Goal: Task Accomplishment & Management: Manage account settings

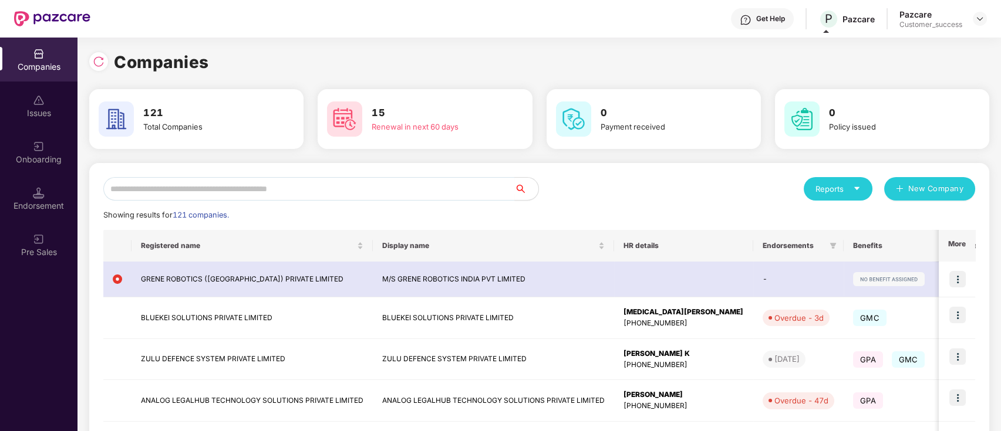
click at [788, 57] on div "Companies" at bounding box center [539, 62] width 900 height 26
click at [599, 42] on div "Companies 121 Total Companies 15 Renewal in next 60 days 0 Payment received 0 P…" at bounding box center [539, 387] width 900 height 699
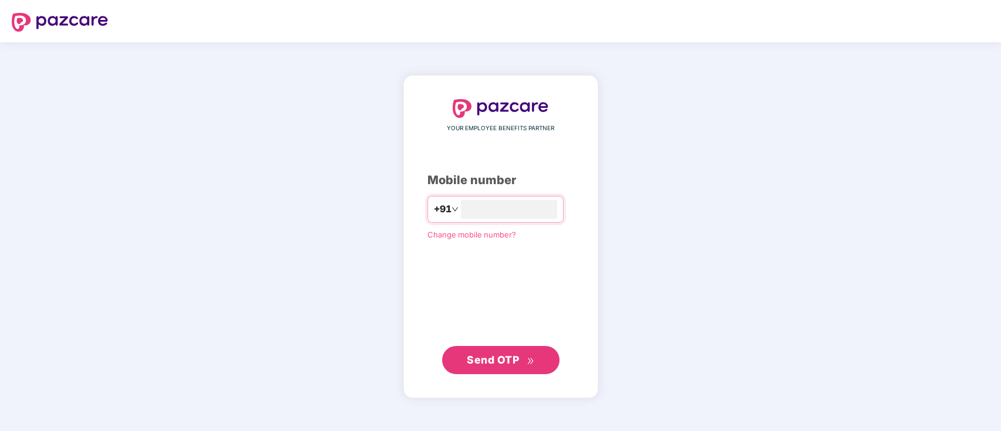
type input "**********"
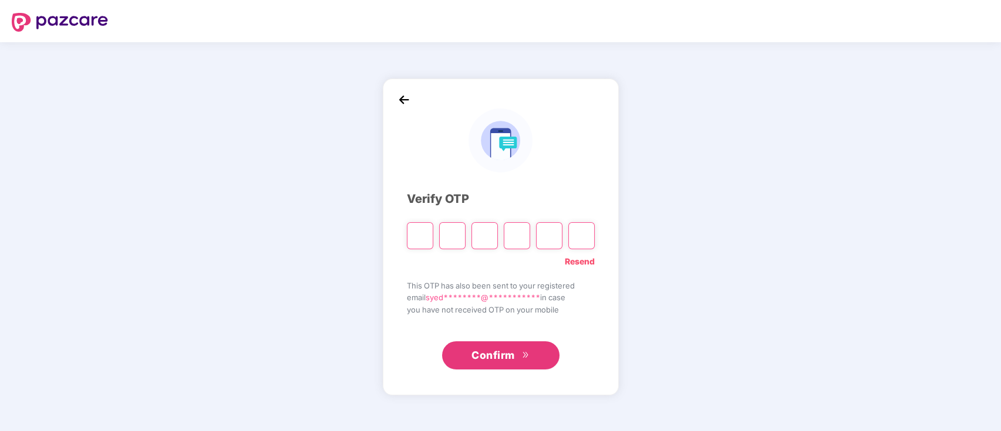
type input "*"
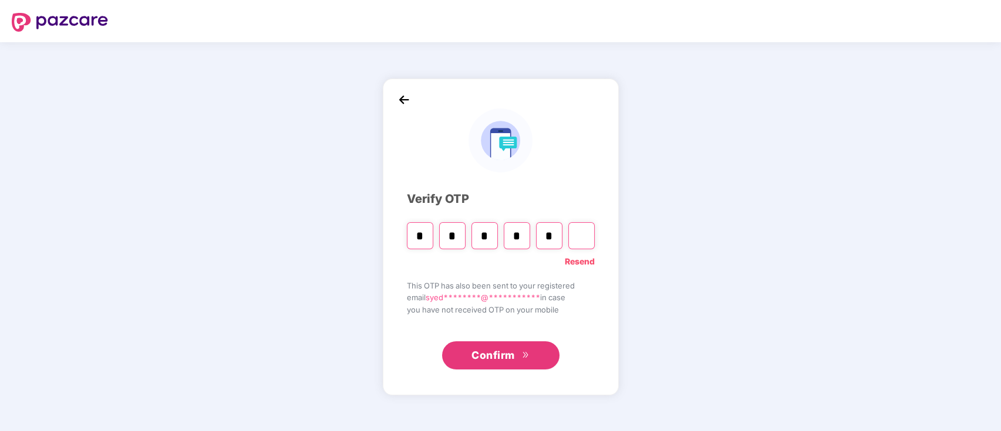
type input "*"
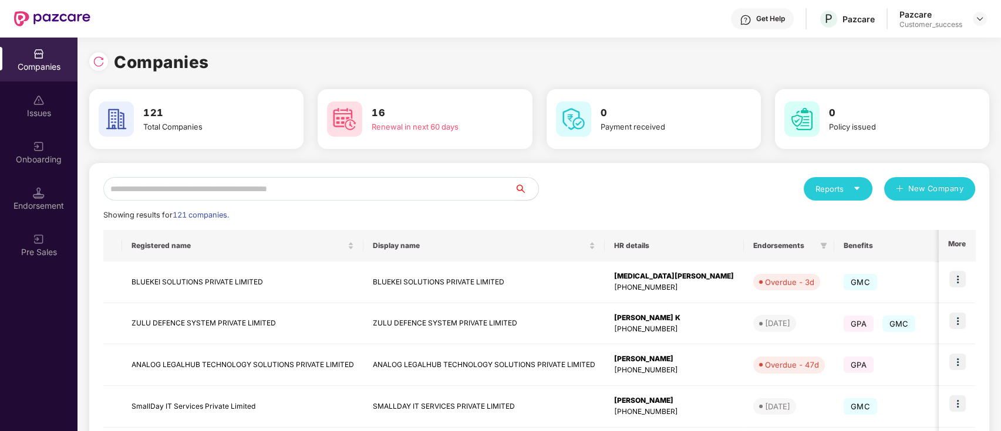
click at [245, 190] on input "text" at bounding box center [308, 188] width 411 height 23
click at [254, 183] on input "text" at bounding box center [308, 188] width 411 height 23
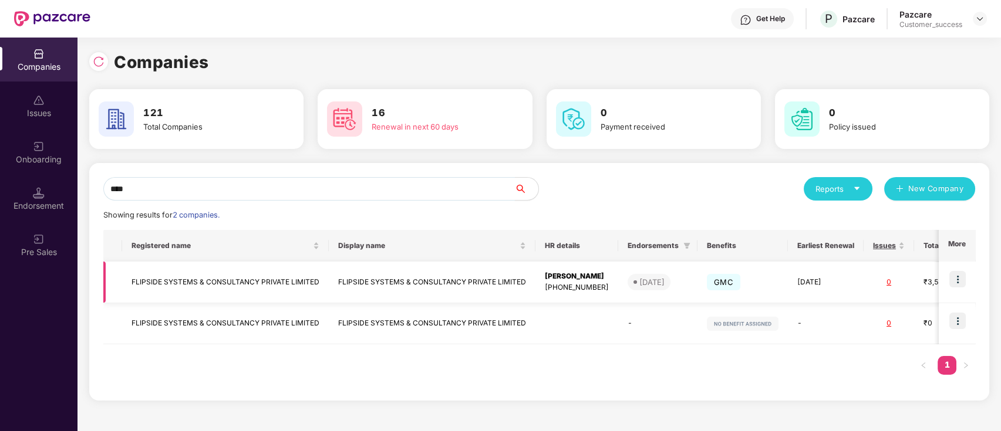
type input "****"
click at [962, 275] on img at bounding box center [957, 279] width 16 height 16
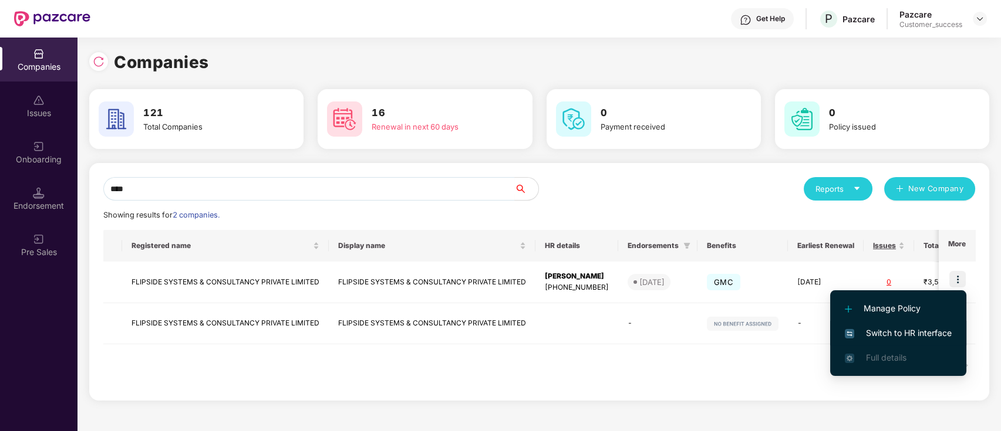
click at [912, 325] on li "Switch to HR interface" at bounding box center [898, 333] width 136 height 25
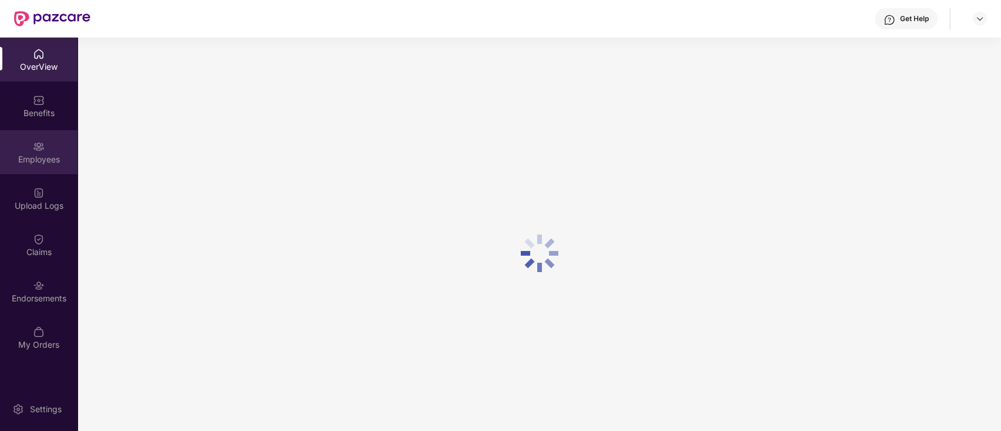
click at [41, 143] on img at bounding box center [39, 147] width 12 height 12
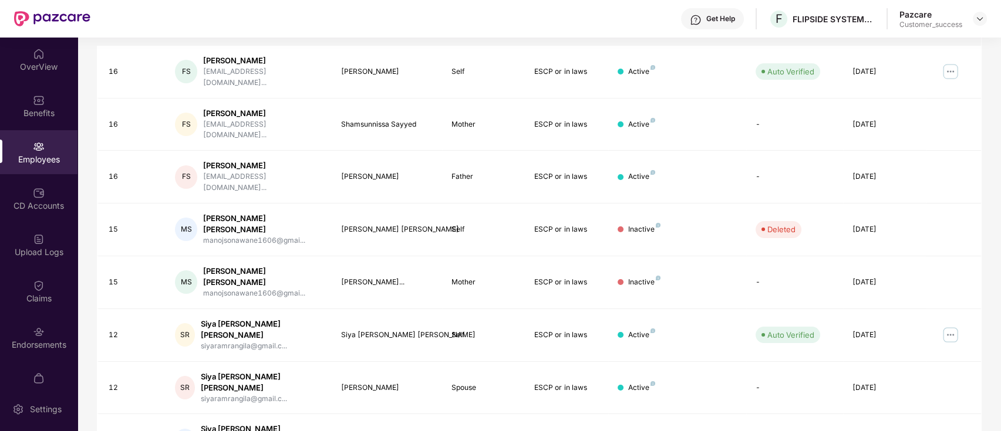
scroll to position [289, 0]
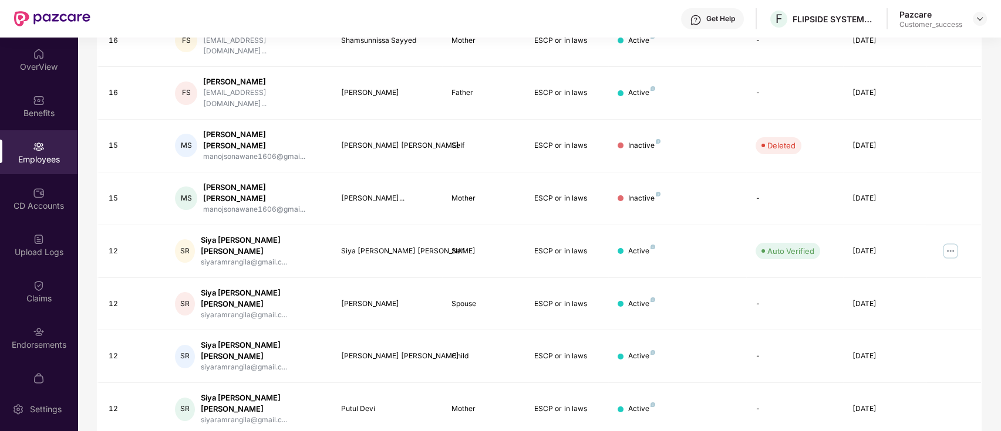
scroll to position [0, 0]
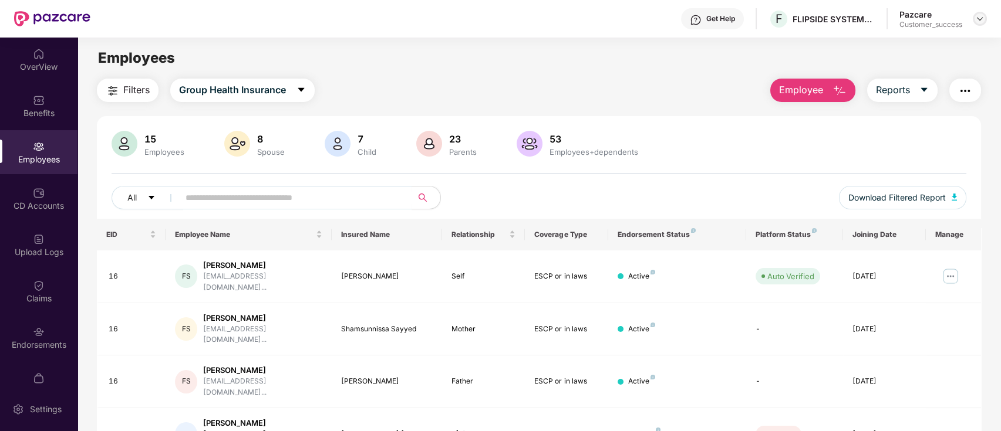
click at [979, 20] on img at bounding box center [979, 18] width 9 height 9
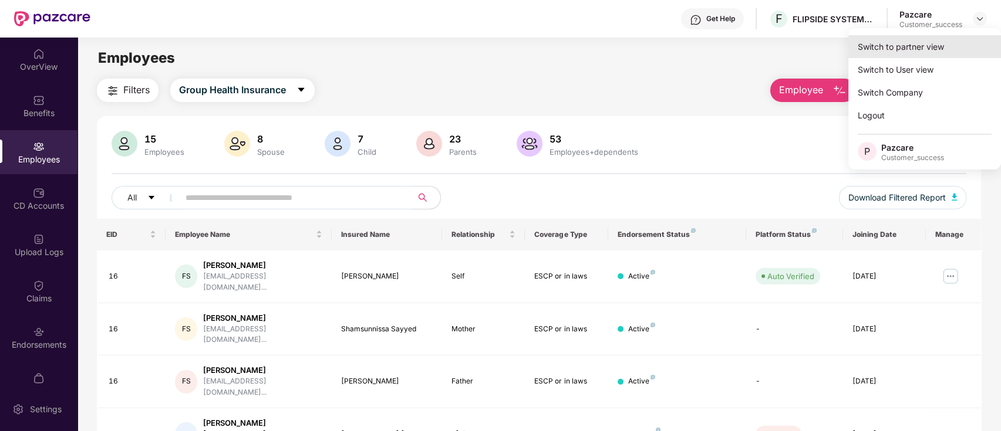
click at [939, 39] on div "Switch to partner view" at bounding box center [924, 46] width 153 height 23
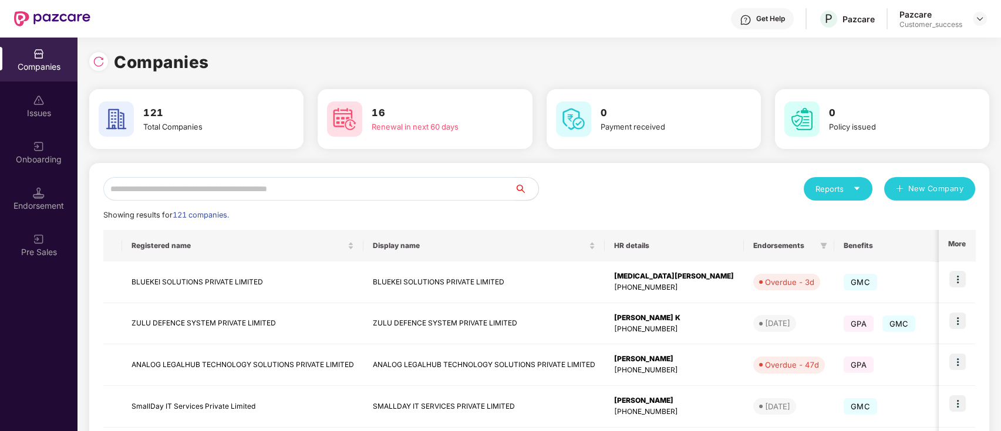
click at [421, 190] on input "text" at bounding box center [308, 188] width 411 height 23
type input "*"
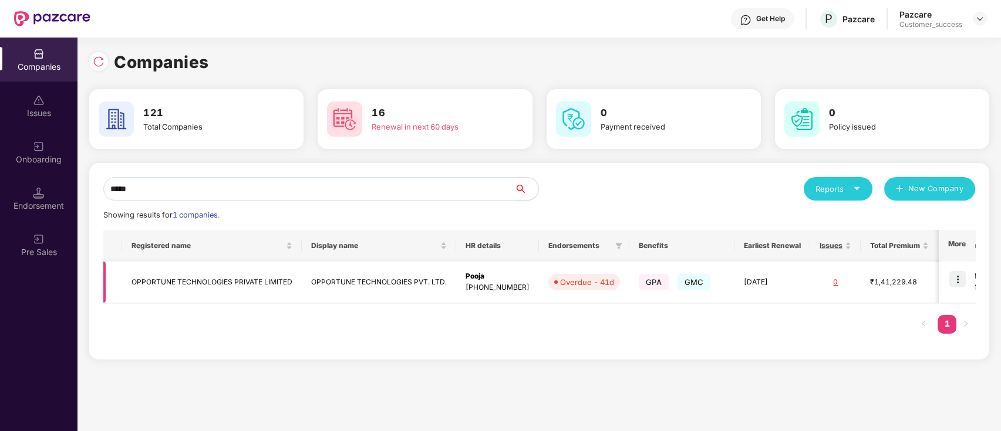
type input "*****"
click at [967, 282] on td at bounding box center [957, 283] width 36 height 42
click at [966, 276] on img at bounding box center [957, 279] width 16 height 16
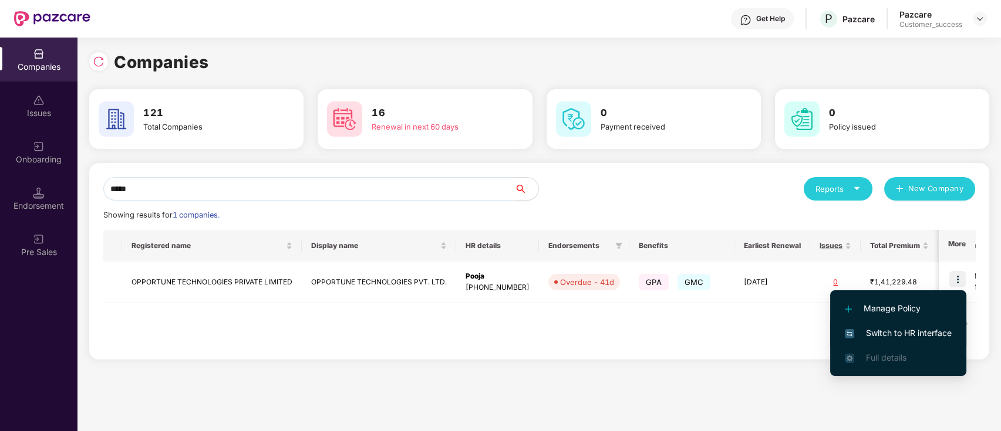
click at [928, 335] on span "Switch to HR interface" at bounding box center [898, 333] width 107 height 13
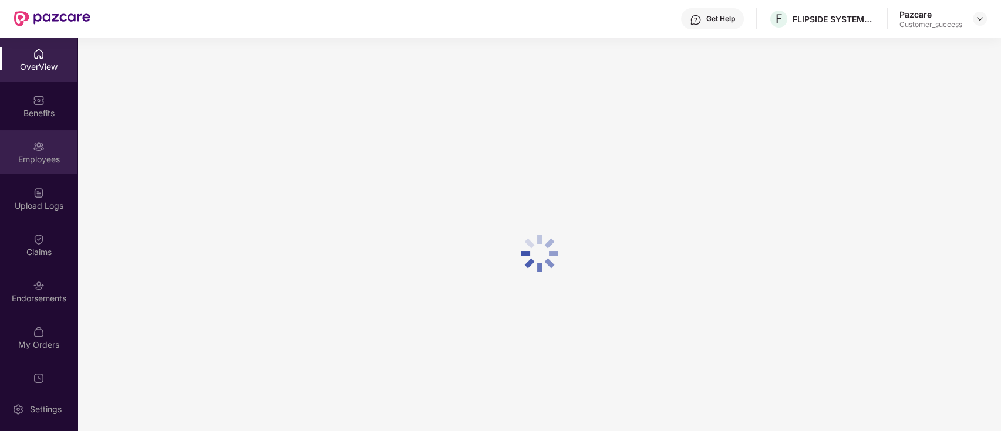
click at [44, 162] on div "Employees" at bounding box center [38, 160] width 77 height 12
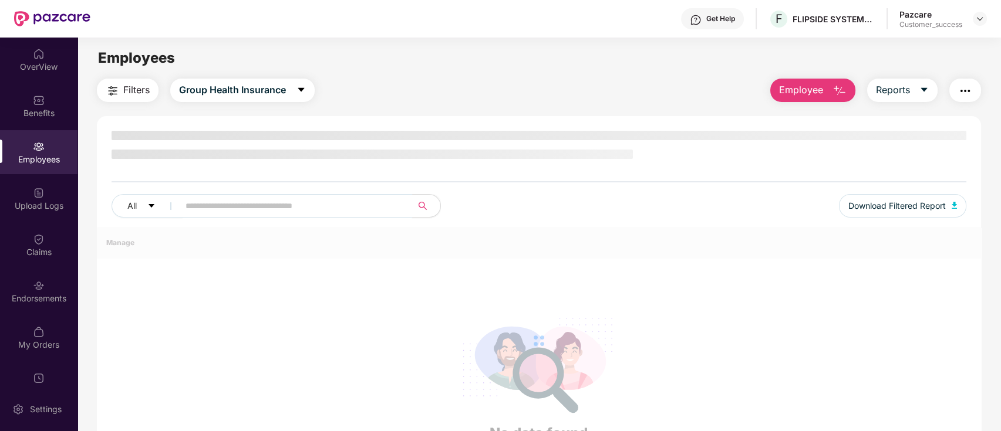
click at [252, 207] on input "text" at bounding box center [290, 206] width 211 height 18
paste input "*****"
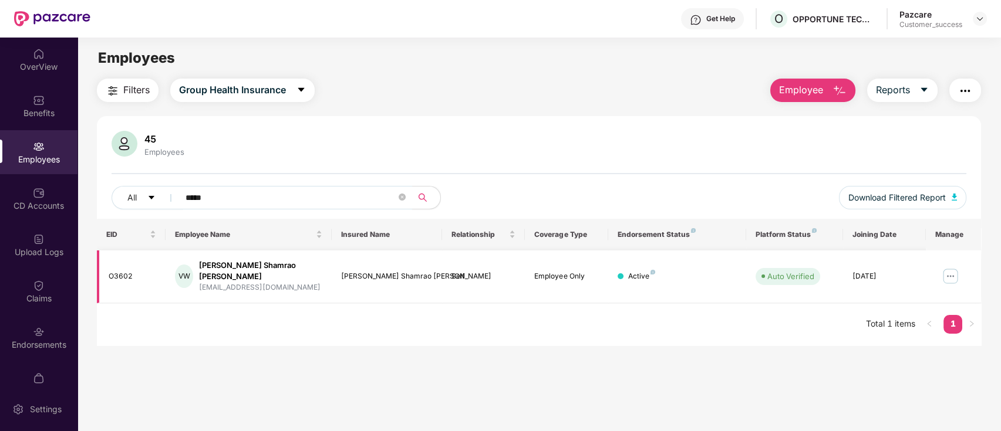
type input "*****"
click at [949, 272] on img at bounding box center [950, 276] width 19 height 19
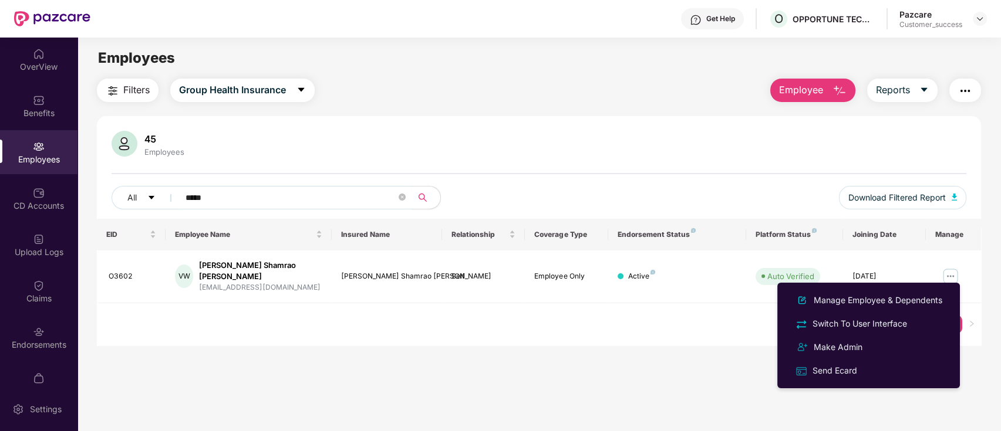
click at [681, 320] on div "EID Employee Name Insured Name Relationship Coverage Type Endorsement Status Pl…" at bounding box center [539, 282] width 885 height 127
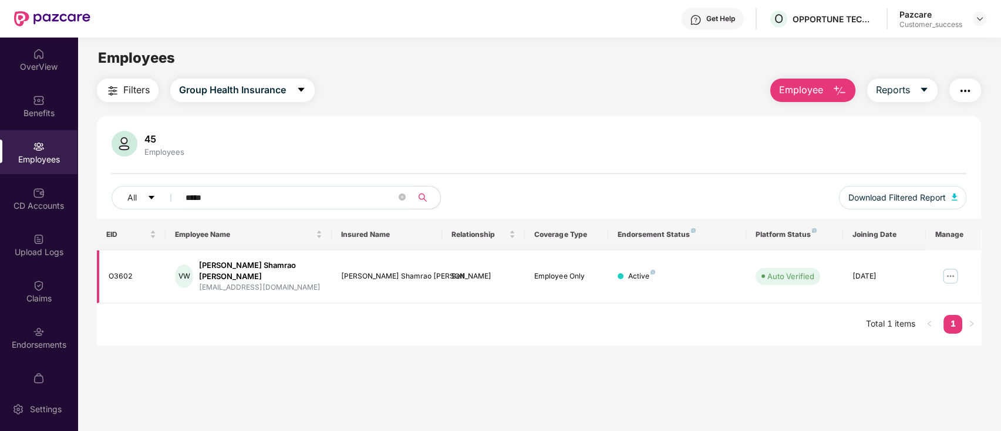
click at [946, 270] on img at bounding box center [950, 276] width 19 height 19
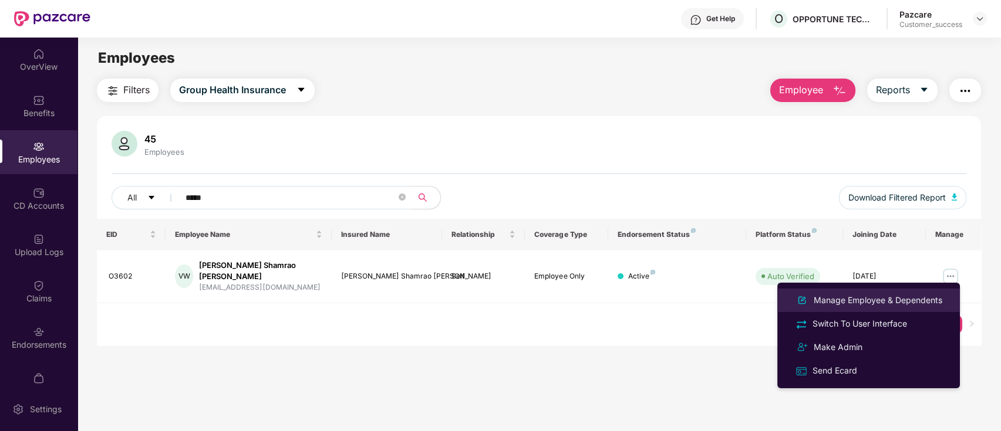
click at [871, 301] on div "Manage Employee & Dependents" at bounding box center [877, 300] width 133 height 13
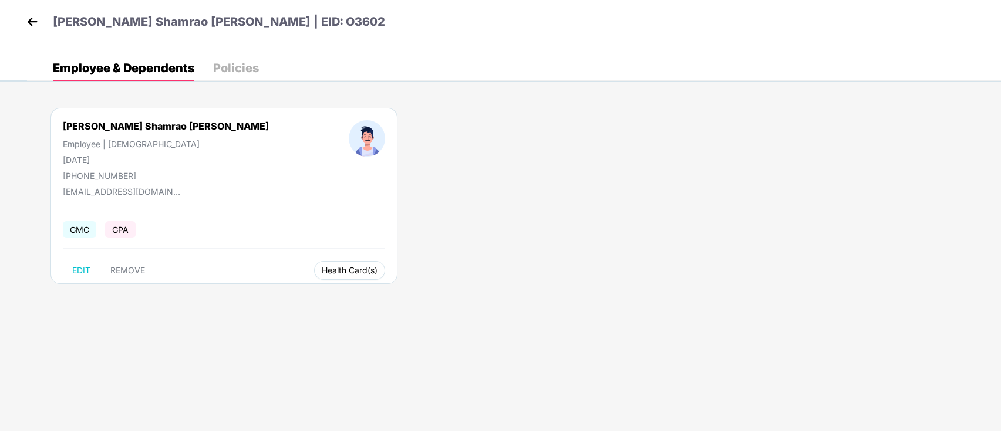
click at [322, 270] on span "Health Card(s)" at bounding box center [350, 271] width 56 height 6
click at [319, 291] on div "[PERSON_NAME] Shamrao [PERSON_NAME] Employee | [DEMOGRAPHIC_DATA] [DATE] [PHONE…" at bounding box center [514, 201] width 974 height 223
click at [322, 274] on span "Health Card(s)" at bounding box center [350, 271] width 56 height 6
click at [348, 292] on span "Health Insurance(Employee Only)" at bounding box center [294, 294] width 144 height 13
click at [33, 20] on img at bounding box center [32, 22] width 18 height 18
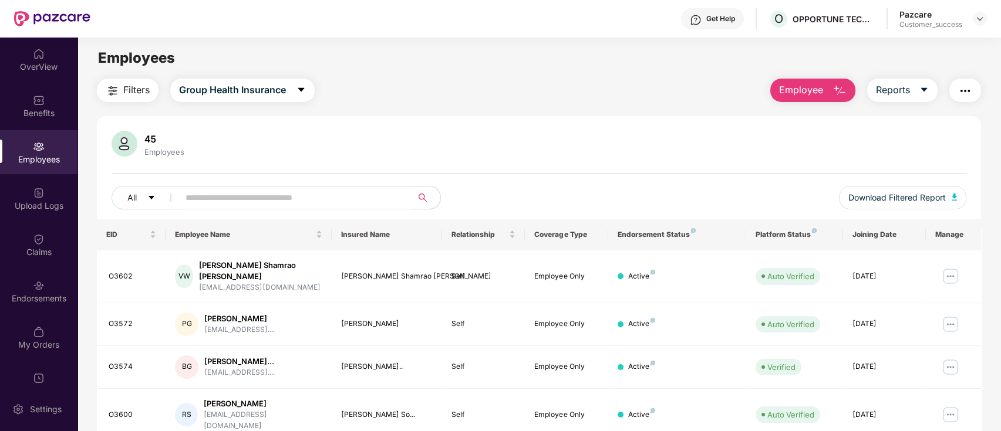
scroll to position [289, 0]
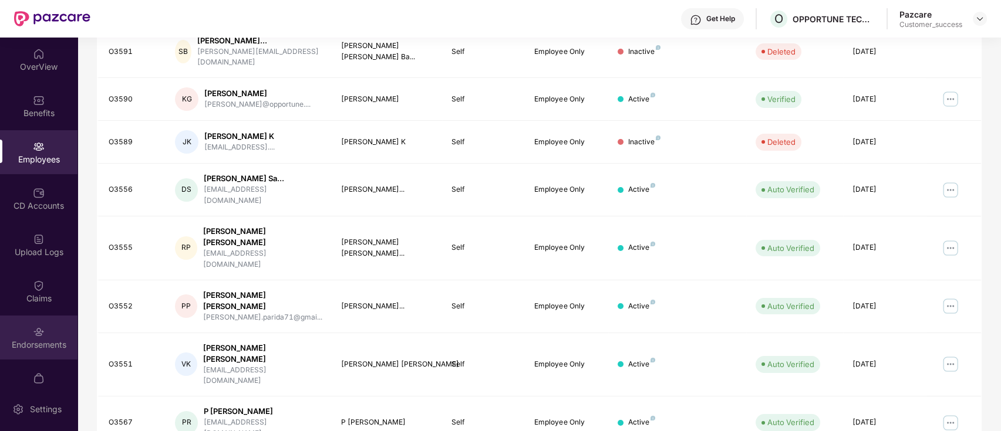
click at [38, 328] on img at bounding box center [39, 332] width 12 height 12
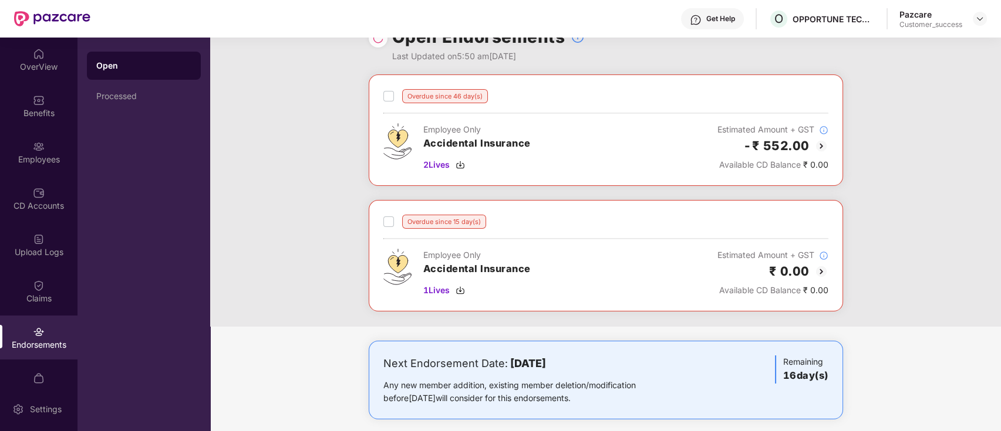
scroll to position [39, 0]
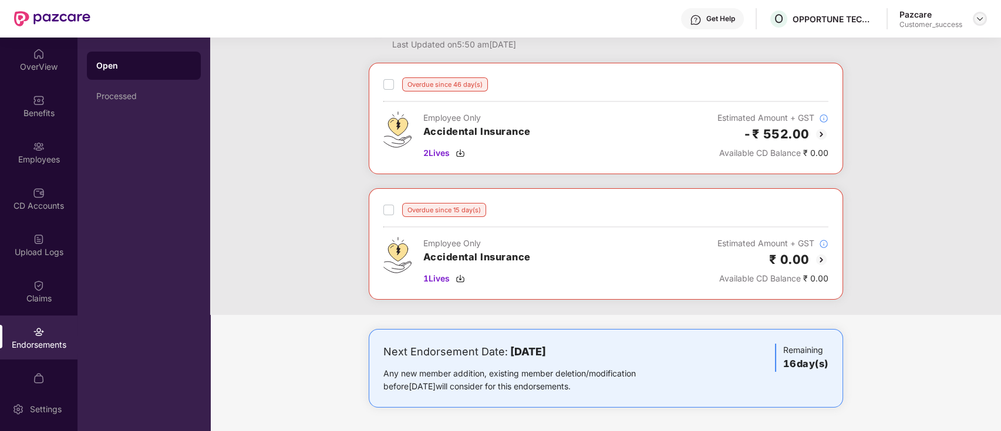
click at [981, 17] on img at bounding box center [979, 18] width 9 height 9
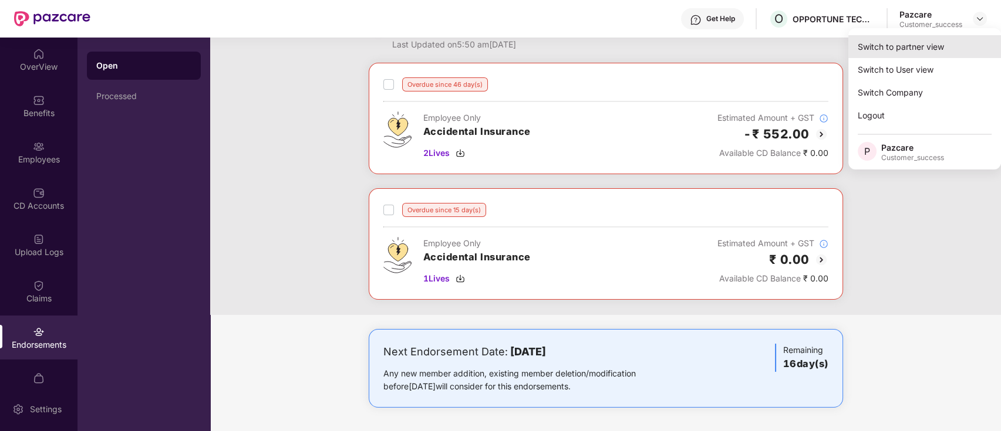
click at [944, 38] on div "Switch to partner view" at bounding box center [924, 46] width 153 height 23
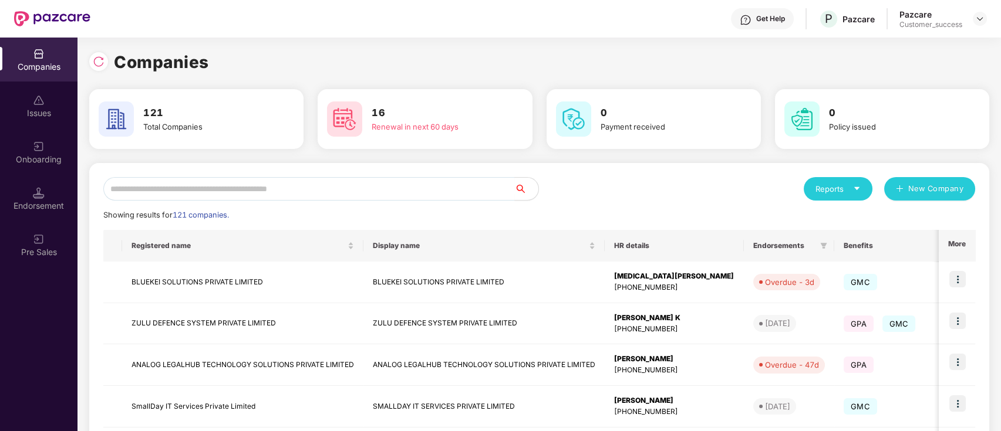
click at [197, 191] on input "text" at bounding box center [308, 188] width 411 height 23
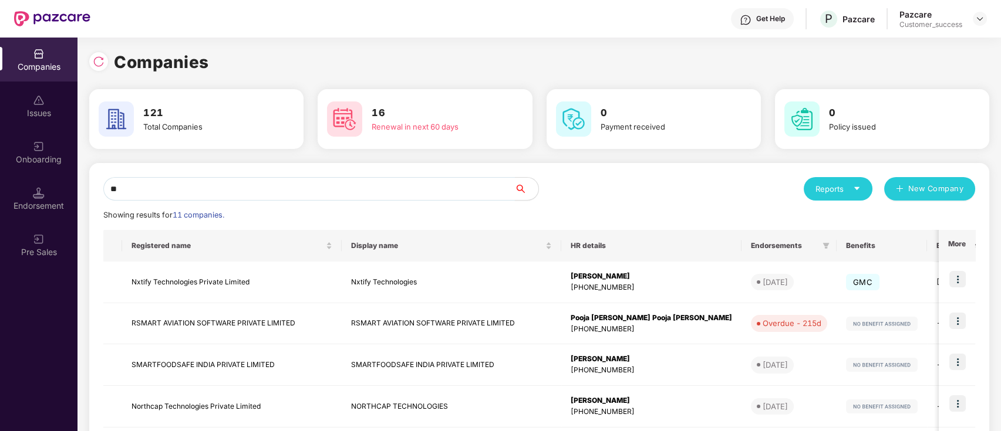
type input "*"
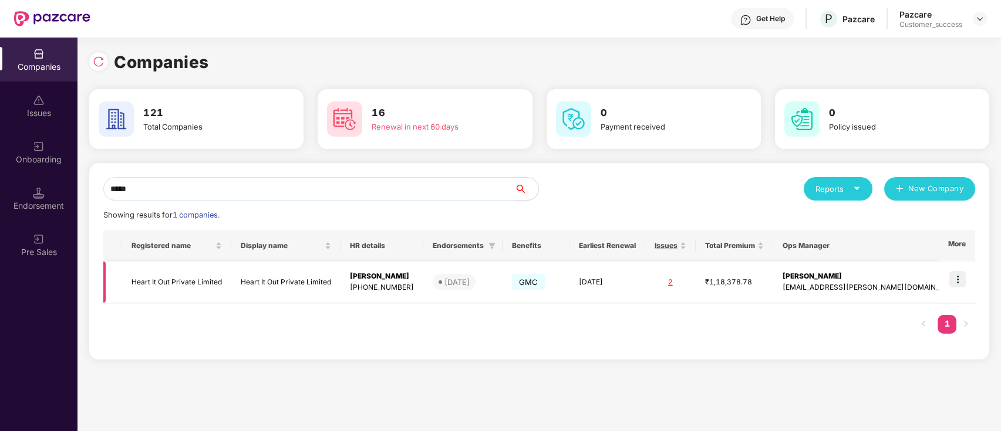
type input "*****"
click at [958, 275] on img at bounding box center [957, 279] width 16 height 16
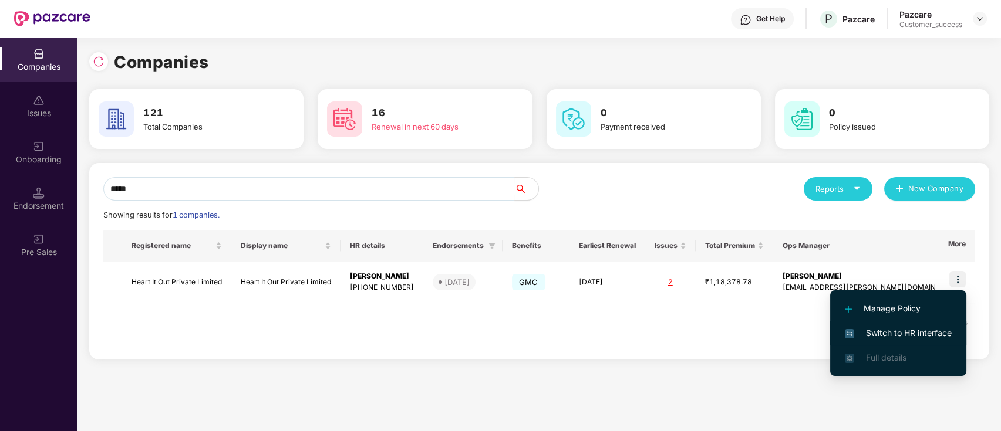
click at [892, 327] on span "Switch to HR interface" at bounding box center [898, 333] width 107 height 13
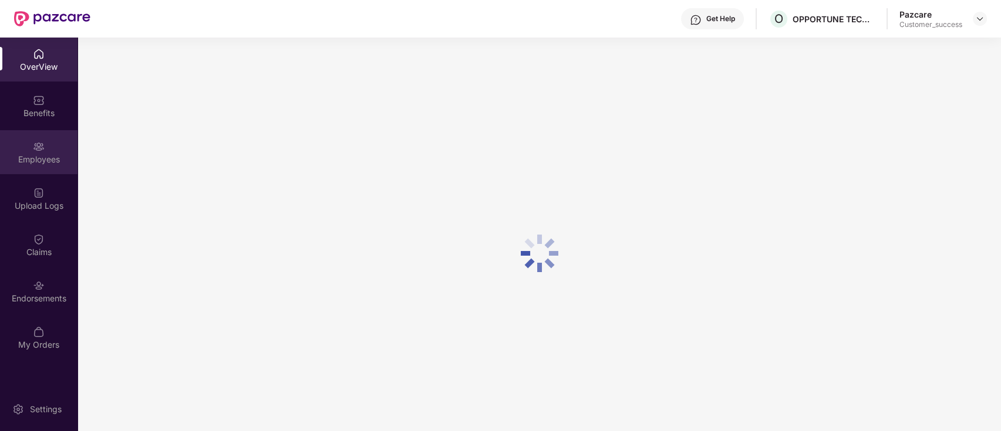
click at [29, 157] on div "Employees" at bounding box center [38, 160] width 77 height 12
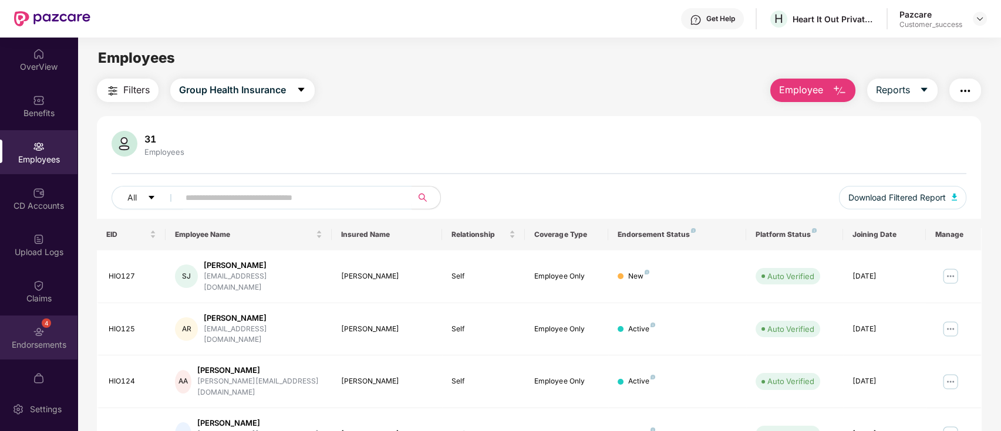
click at [52, 346] on div "Endorsements" at bounding box center [38, 345] width 77 height 12
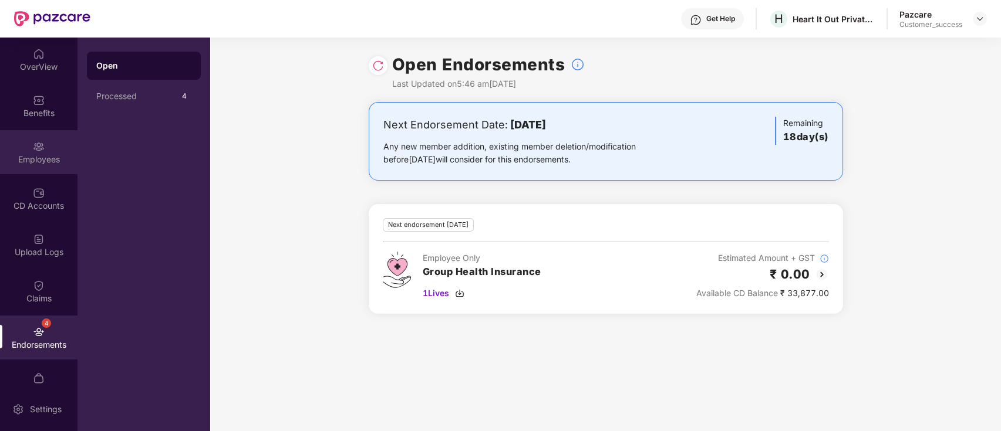
click at [16, 170] on div "Employees" at bounding box center [38, 152] width 77 height 44
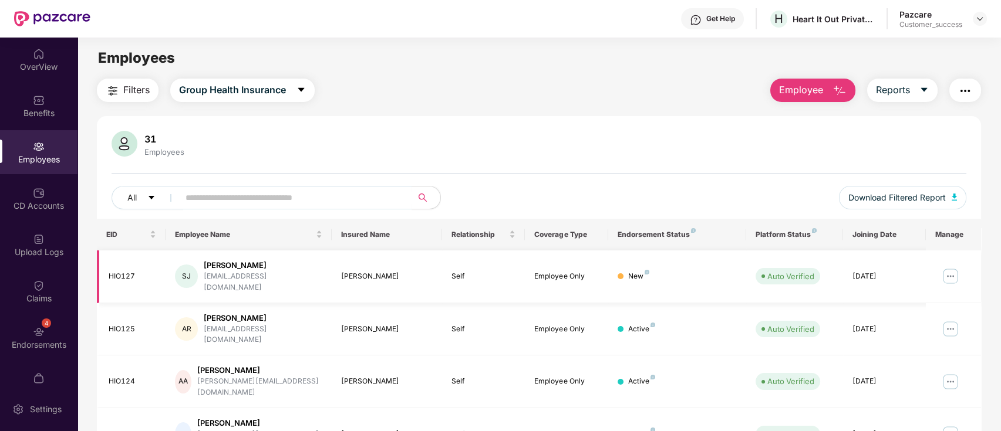
click at [952, 268] on img at bounding box center [950, 276] width 19 height 19
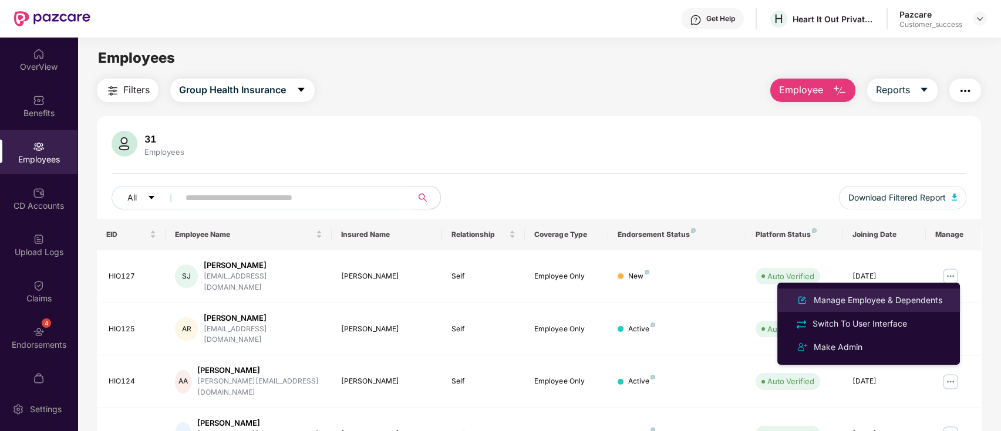
click at [890, 302] on div "Manage Employee & Dependents" at bounding box center [877, 300] width 133 height 13
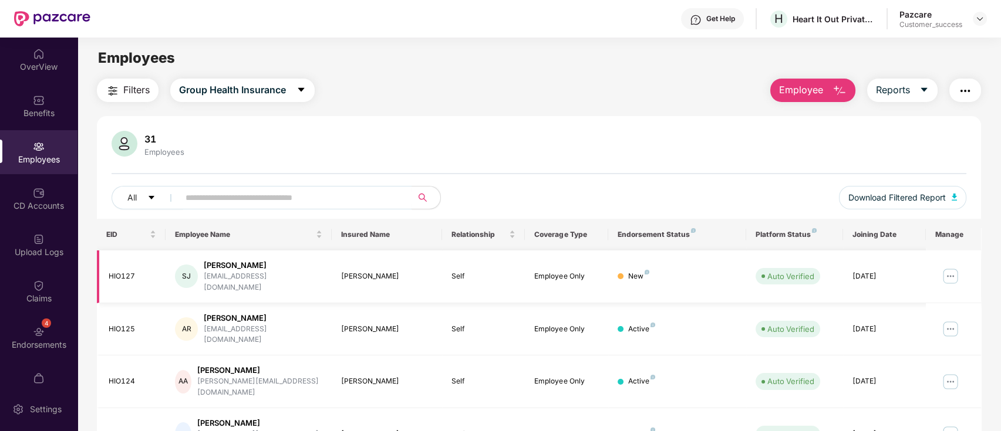
click at [228, 281] on div "[EMAIL_ADDRESS][DOMAIN_NAME]" at bounding box center [263, 282] width 119 height 22
copy div "[EMAIL_ADDRESS][DOMAIN_NAME]"
click at [944, 269] on img at bounding box center [950, 276] width 19 height 19
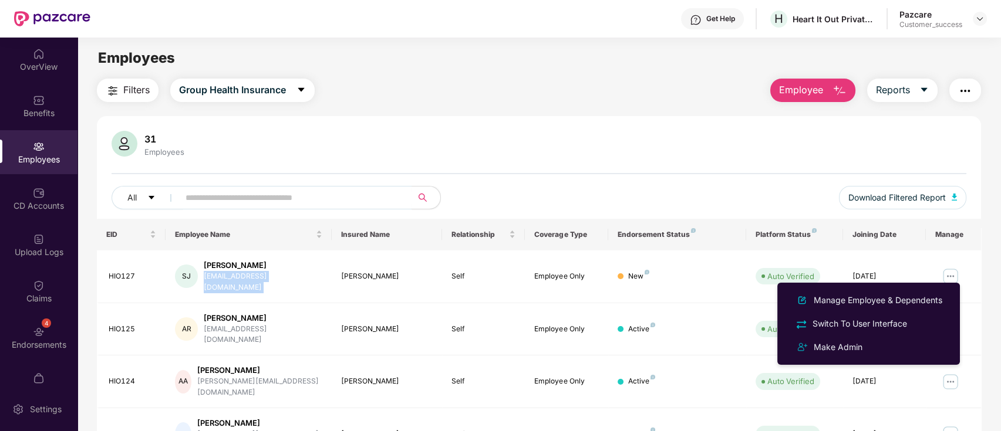
click at [954, 86] on button "button" at bounding box center [965, 90] width 32 height 23
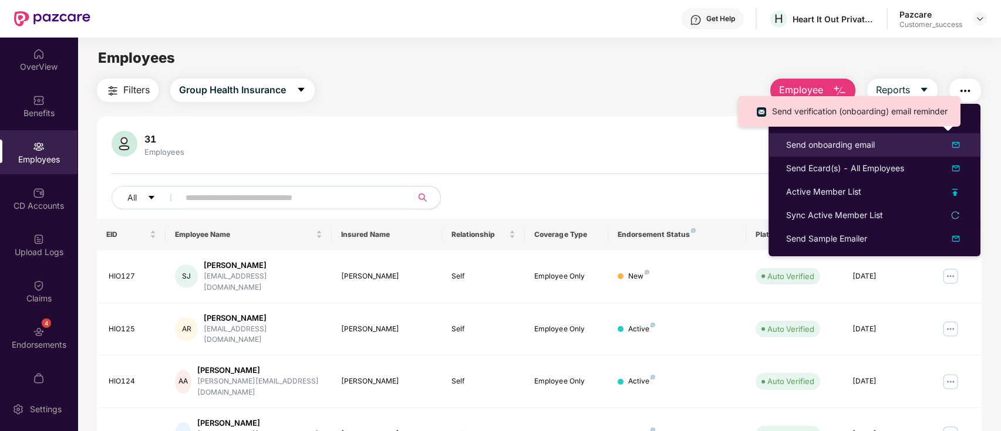
click at [862, 144] on div "Send onboarding email" at bounding box center [830, 145] width 89 height 13
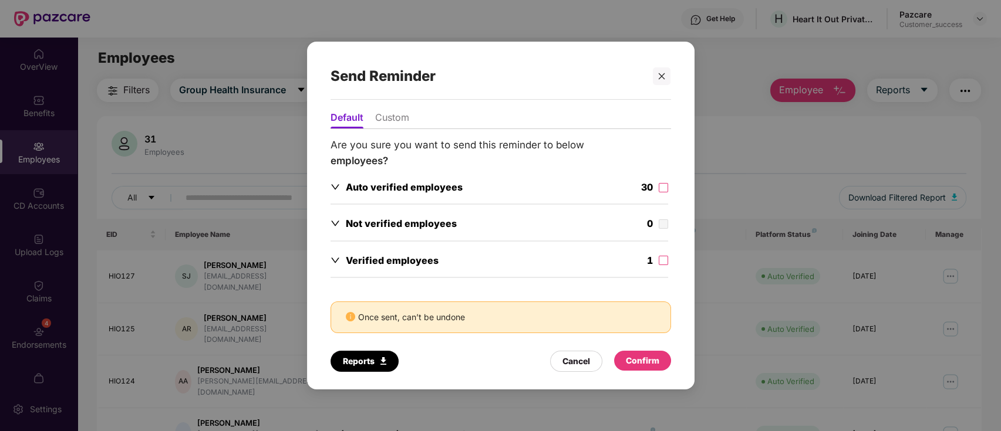
click at [396, 113] on li "Custom" at bounding box center [392, 120] width 34 height 17
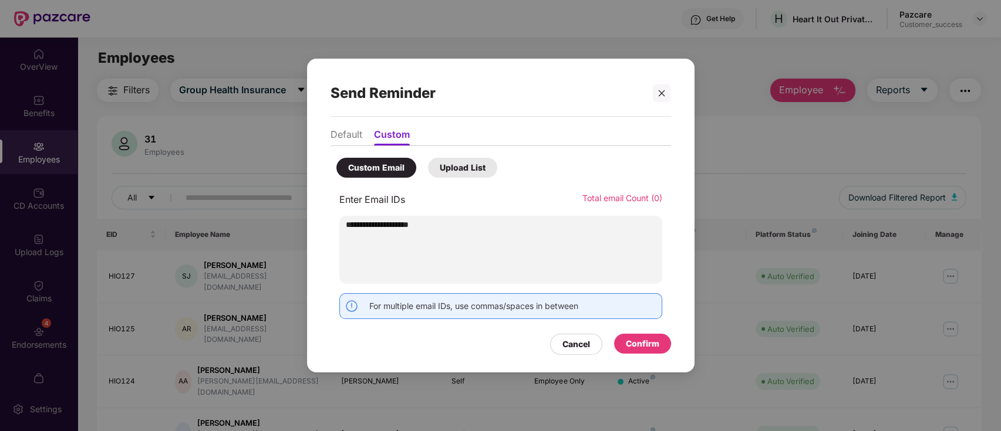
type input "**********"
click at [653, 349] on div "Confirm" at bounding box center [642, 344] width 33 height 13
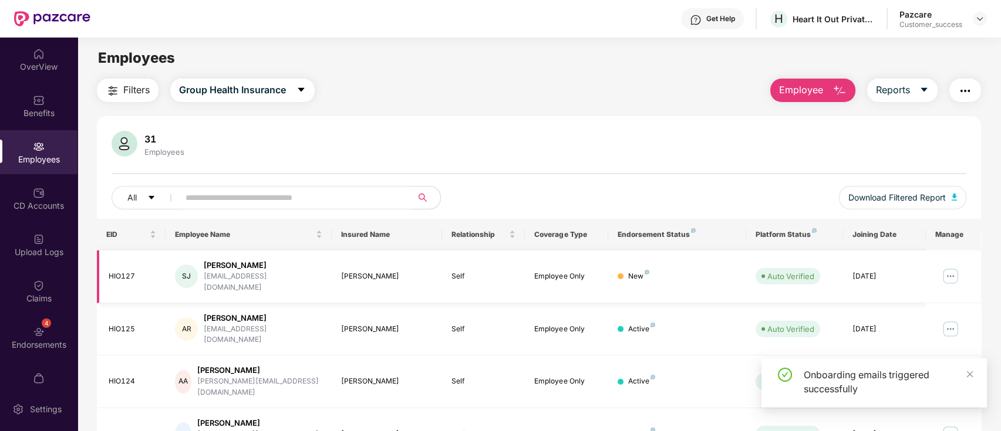
click at [939, 270] on td at bounding box center [953, 277] width 55 height 53
click at [946, 272] on img at bounding box center [950, 276] width 19 height 19
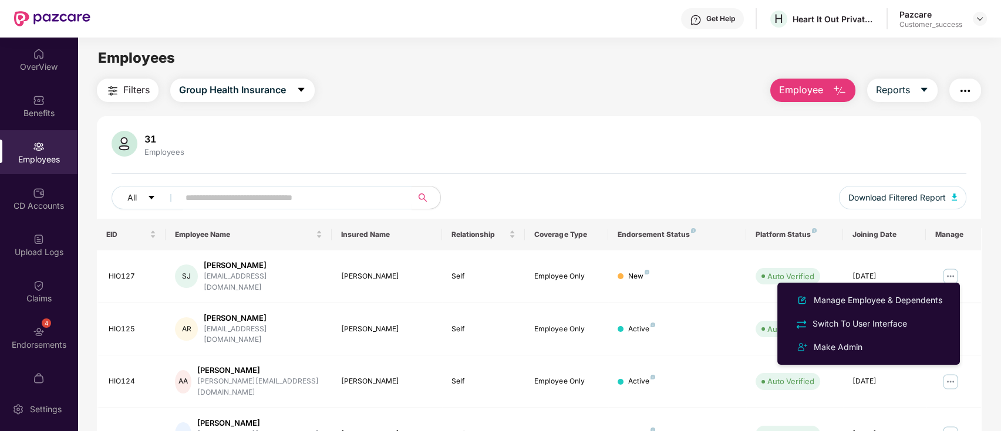
click at [614, 155] on div "31 Employees" at bounding box center [539, 145] width 855 height 28
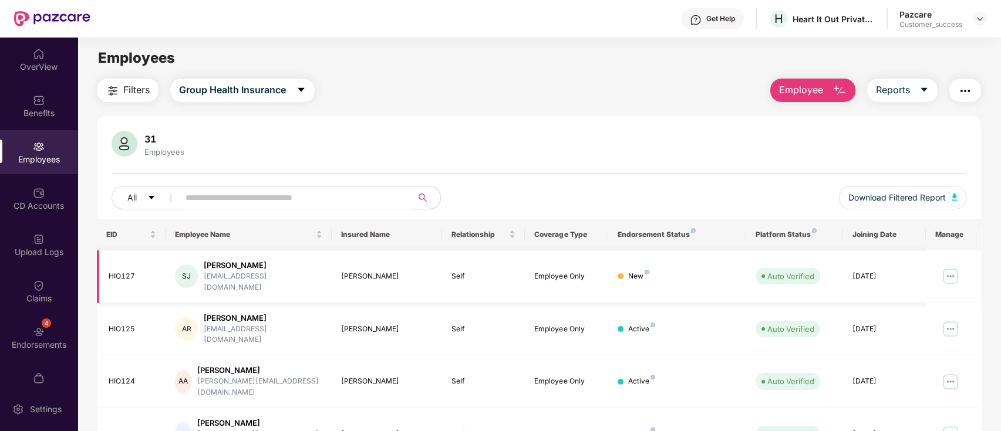
click at [950, 269] on img at bounding box center [950, 276] width 19 height 19
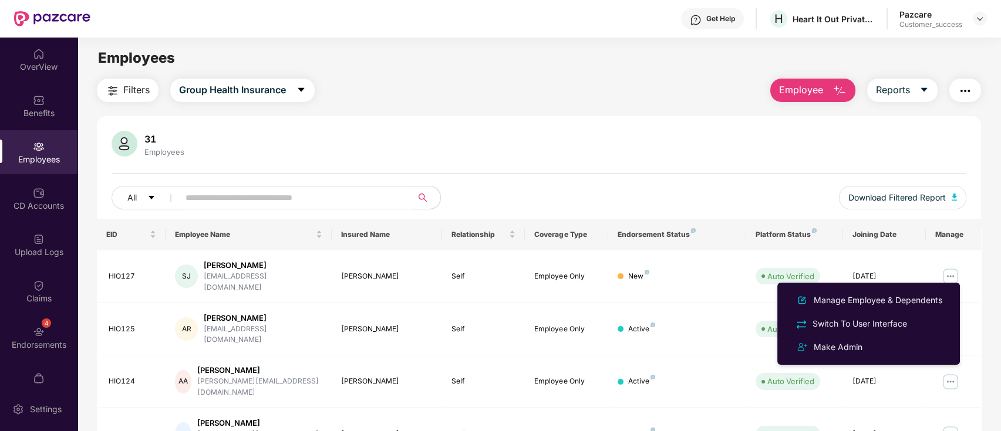
click at [510, 143] on div "31 Employees" at bounding box center [539, 145] width 855 height 28
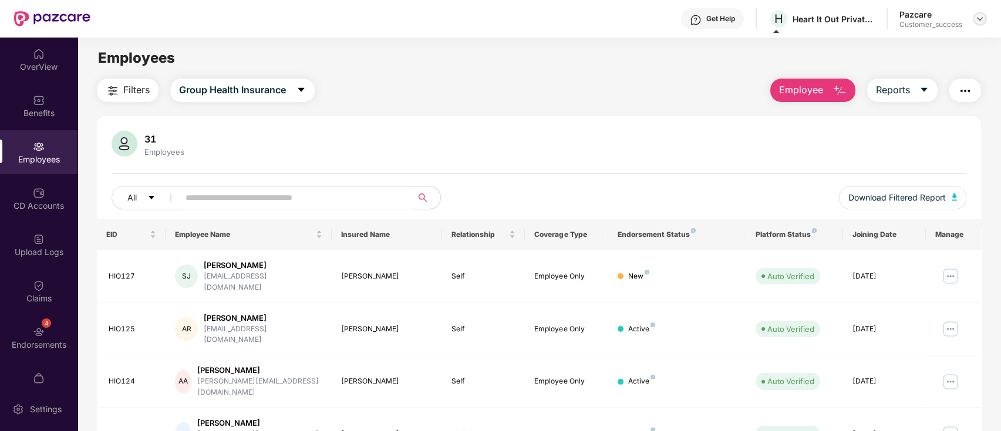
click at [980, 19] on img at bounding box center [979, 18] width 9 height 9
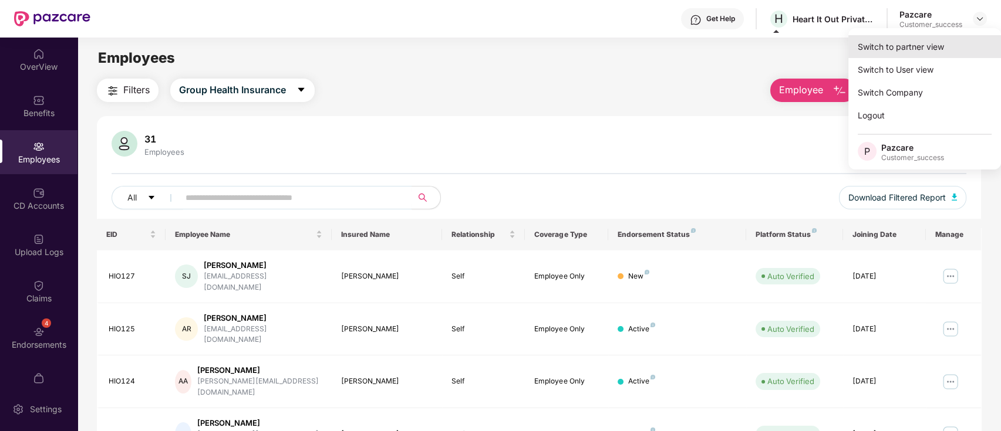
drag, startPoint x: 943, startPoint y: 32, endPoint x: 929, endPoint y: 35, distance: 14.4
click at [929, 35] on div "Switch to partner view" at bounding box center [924, 46] width 153 height 23
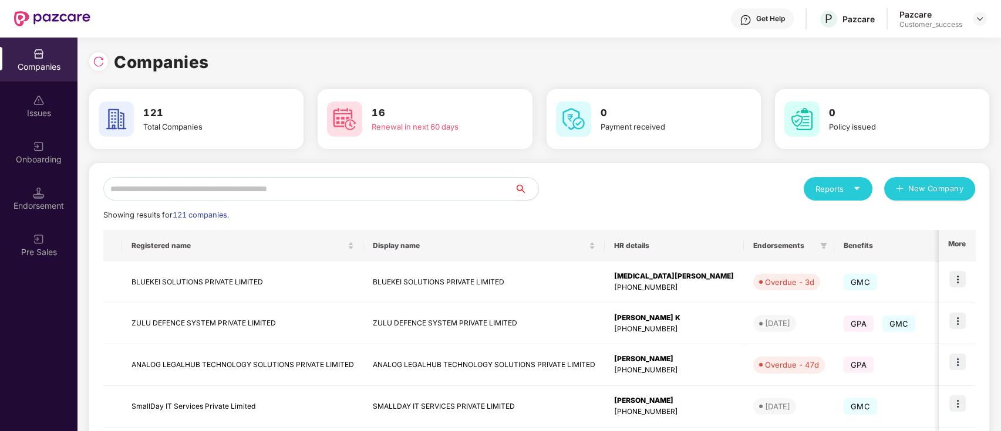
click at [205, 177] on input "text" at bounding box center [308, 188] width 411 height 23
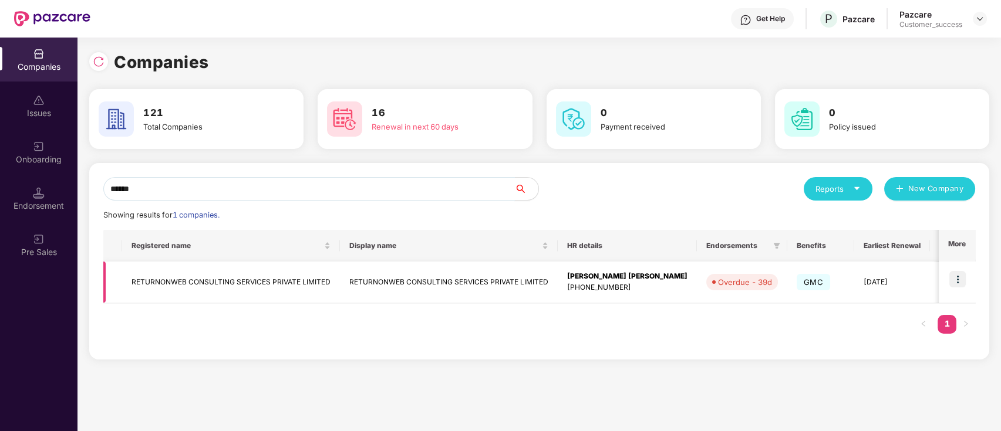
type input "******"
click at [956, 280] on img at bounding box center [957, 279] width 16 height 16
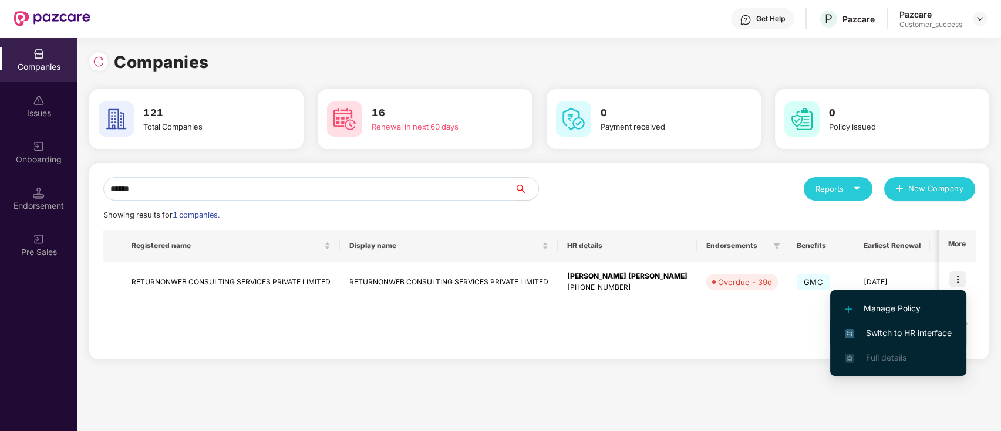
click at [911, 336] on span "Switch to HR interface" at bounding box center [898, 333] width 107 height 13
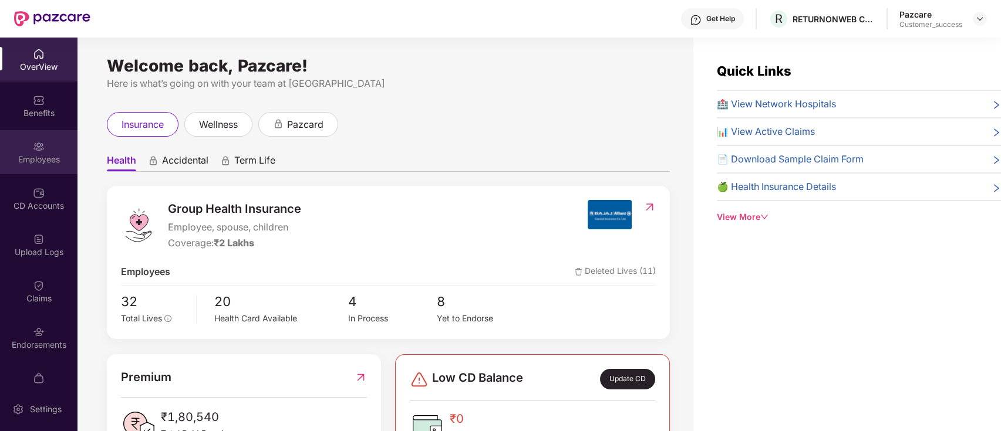
click at [32, 171] on div "Employees" at bounding box center [38, 152] width 77 height 44
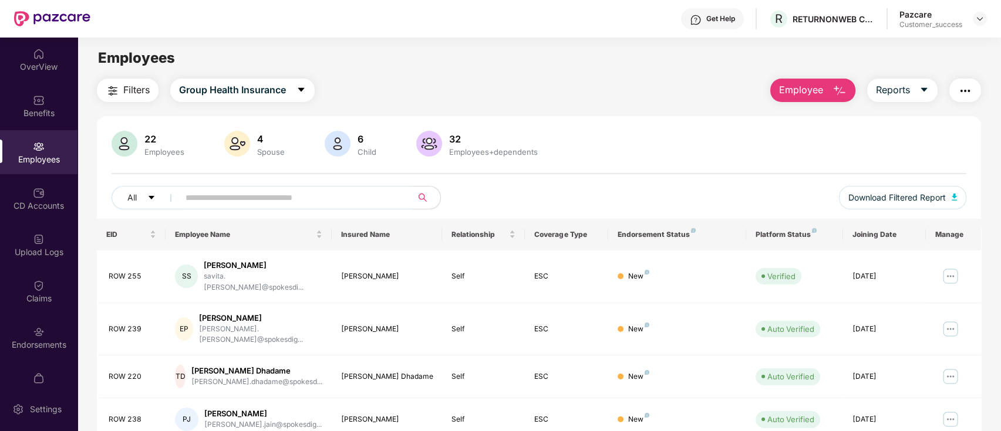
click at [308, 194] on input "text" at bounding box center [290, 198] width 211 height 18
click at [603, 201] on div "All" at bounding box center [361, 197] width 499 height 23
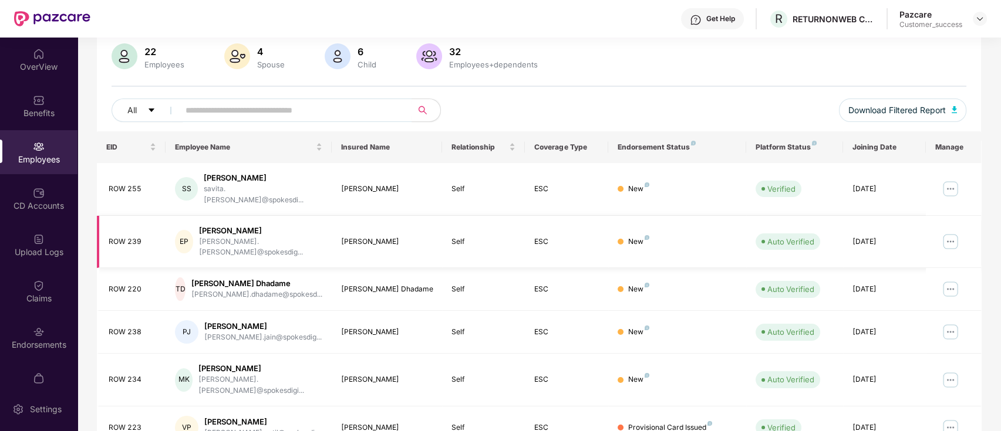
scroll to position [89, 0]
click at [51, 334] on div "Endorsements" at bounding box center [38, 338] width 77 height 44
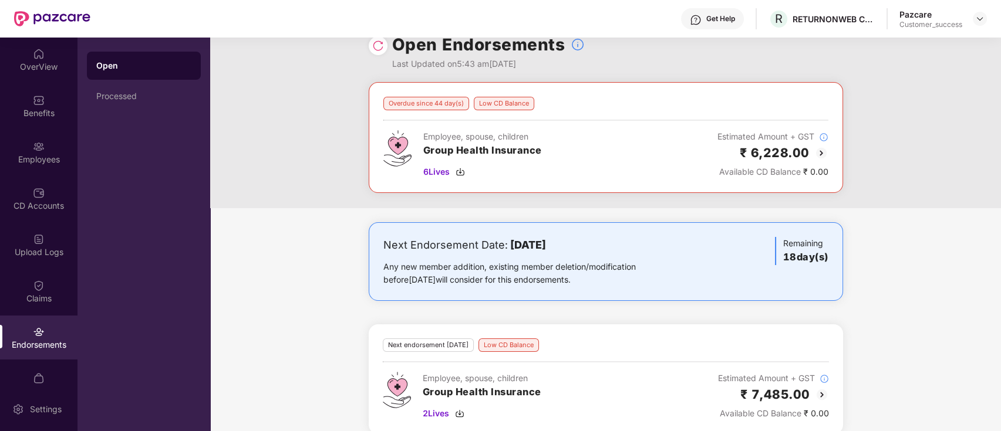
scroll to position [36, 0]
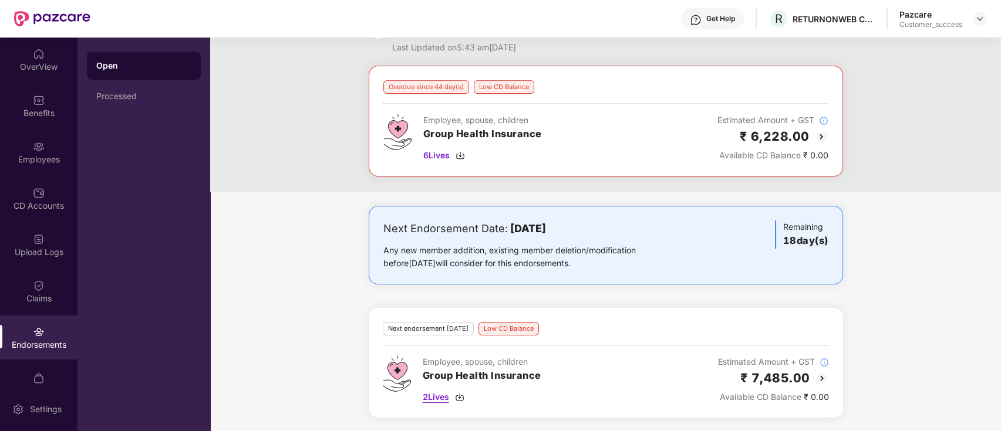
click at [431, 391] on span "2 Lives" at bounding box center [436, 397] width 26 height 13
click at [42, 184] on div "CD Accounts" at bounding box center [38, 199] width 77 height 44
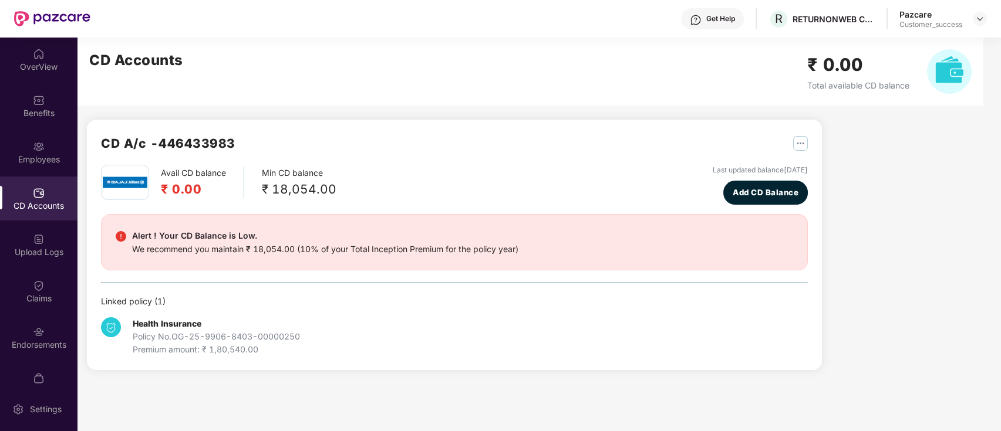
click at [42, 161] on div "Employees" at bounding box center [38, 160] width 77 height 12
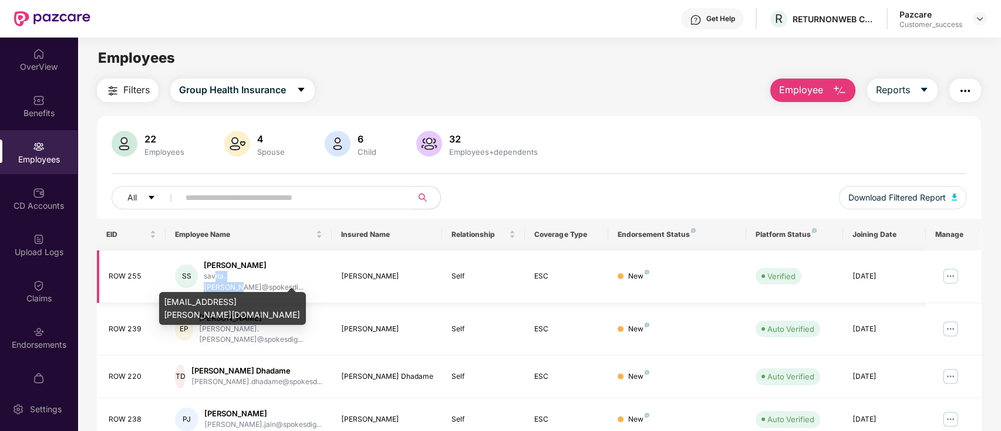
drag, startPoint x: 266, startPoint y: 272, endPoint x: 216, endPoint y: 271, distance: 49.9
click at [216, 271] on div "savita.[PERSON_NAME]@spokesdi..." at bounding box center [263, 282] width 119 height 22
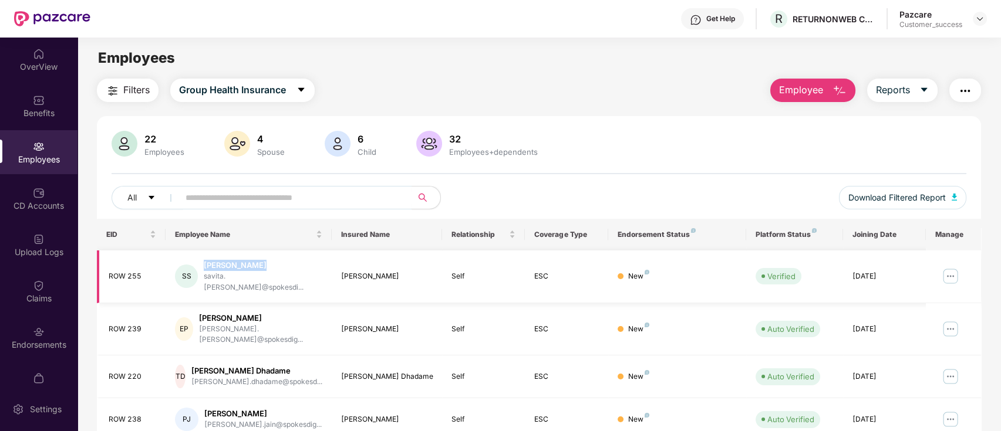
copy div "[PERSON_NAME]"
drag, startPoint x: 271, startPoint y: 265, endPoint x: 227, endPoint y: 99, distance: 171.9
click at [325, 171] on div "22 Employees 4 Spouse 6 Child [DEMOGRAPHIC_DATA] Employees+dependents All Downl…" at bounding box center [539, 175] width 885 height 88
copy div "ROW 255"
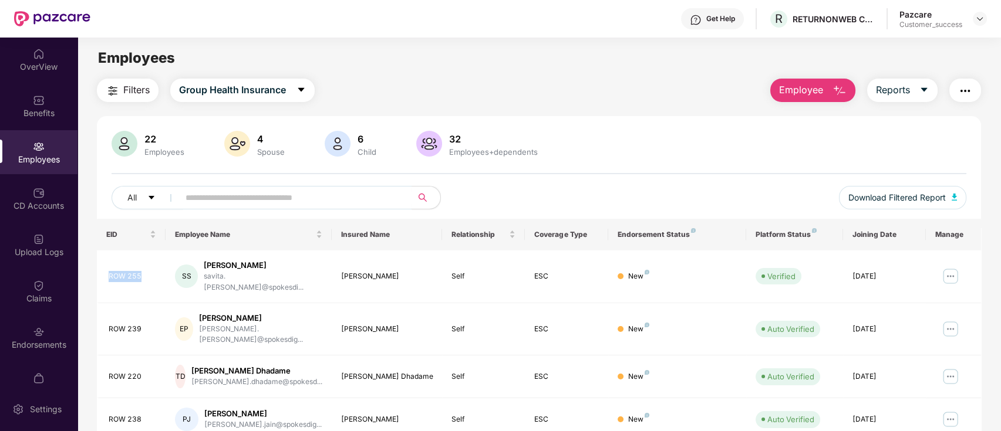
drag, startPoint x: 116, startPoint y: 275, endPoint x: 152, endPoint y: 169, distance: 111.6
click at [531, 160] on div "22 Employees 4 Spouse 6 Child [DEMOGRAPHIC_DATA] Employees+dependents All Downl…" at bounding box center [539, 175] width 885 height 88
click at [980, 16] on img at bounding box center [979, 18] width 9 height 9
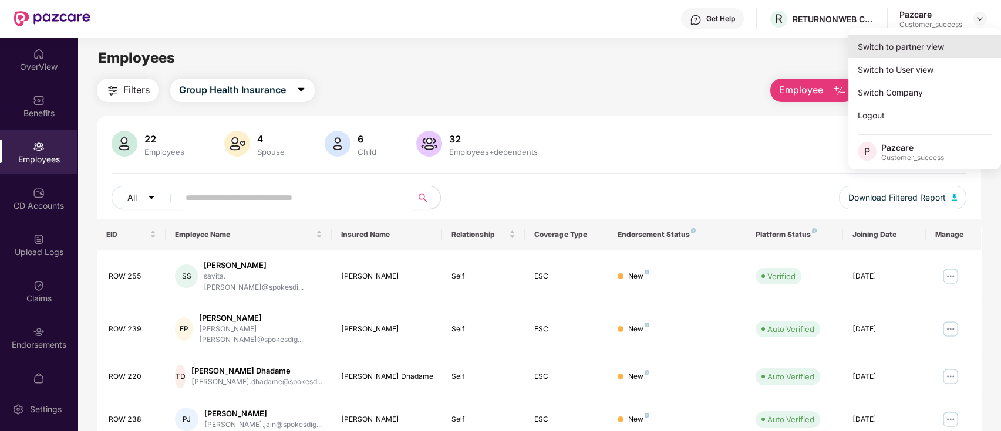
click at [918, 45] on div "Switch to partner view" at bounding box center [924, 46] width 153 height 23
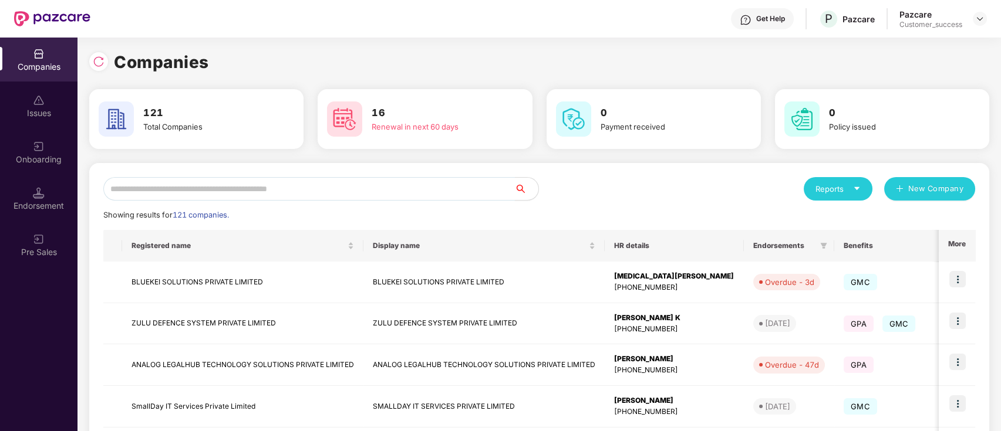
click at [359, 188] on input "text" at bounding box center [308, 188] width 411 height 23
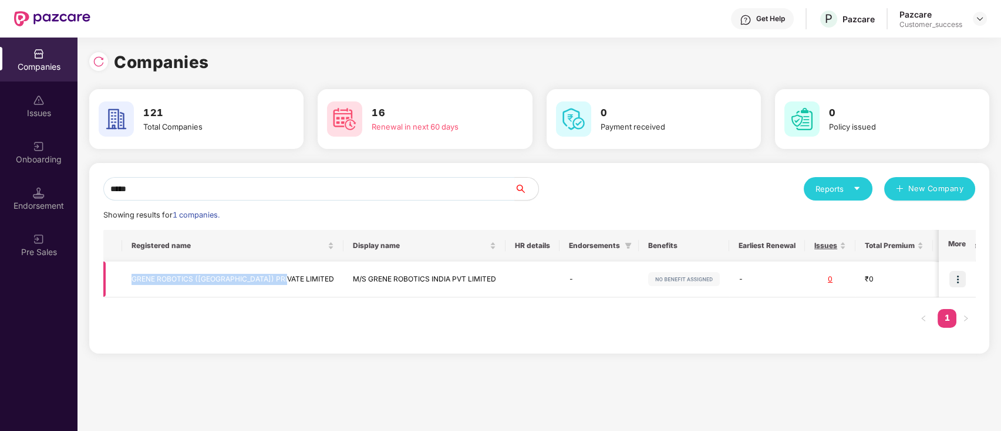
copy td "GRENE ROBOTICS ([GEOGRAPHIC_DATA]) PRIVATE LIMITED"
drag, startPoint x: 284, startPoint y: 279, endPoint x: 180, endPoint y: 198, distance: 131.9
click at [170, 218] on div "***** Reports New Company Showing results for 1 companies. Registered name Disp…" at bounding box center [539, 258] width 872 height 163
click at [221, 197] on input "*****" at bounding box center [308, 188] width 411 height 23
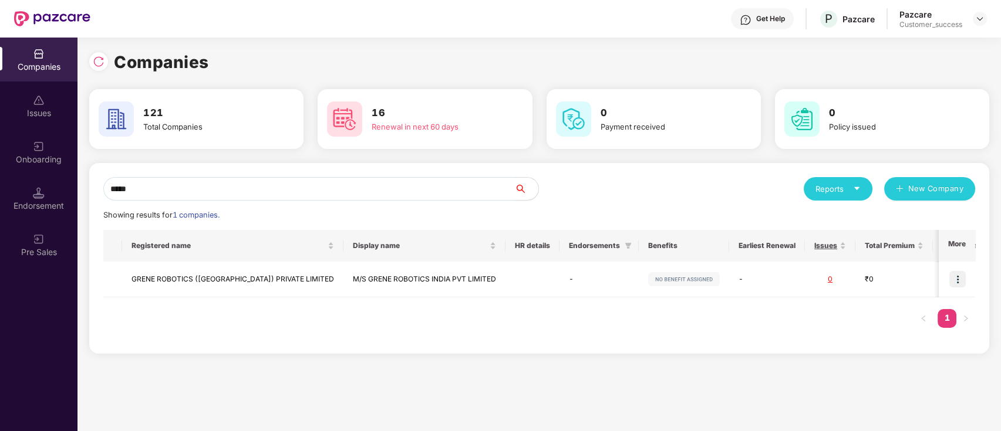
type input "*"
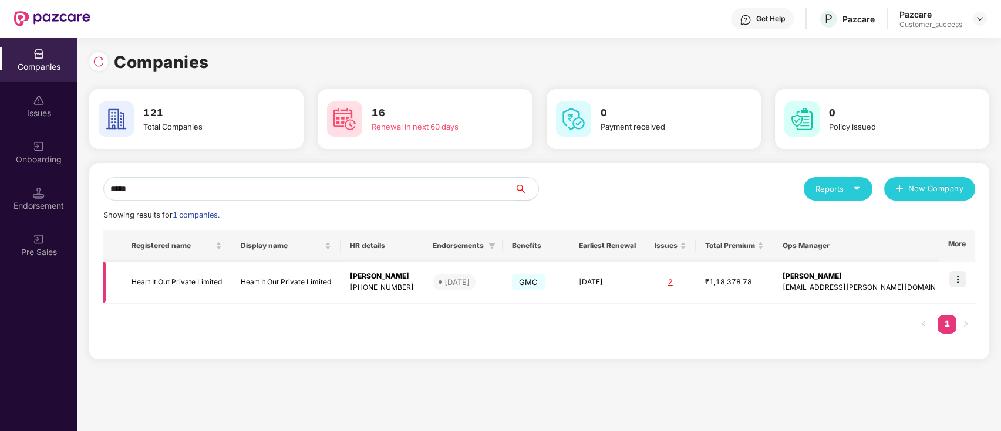
type input "*****"
click at [963, 281] on img at bounding box center [957, 279] width 16 height 16
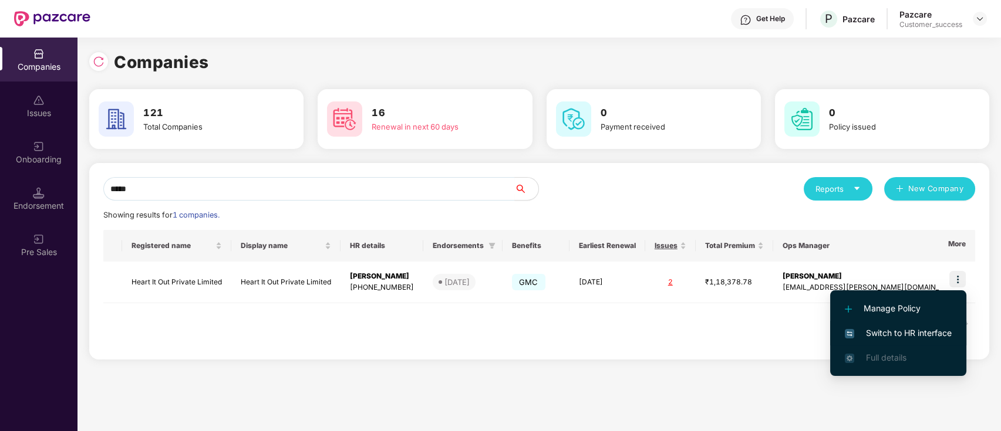
click at [913, 326] on li "Switch to HR interface" at bounding box center [898, 333] width 136 height 25
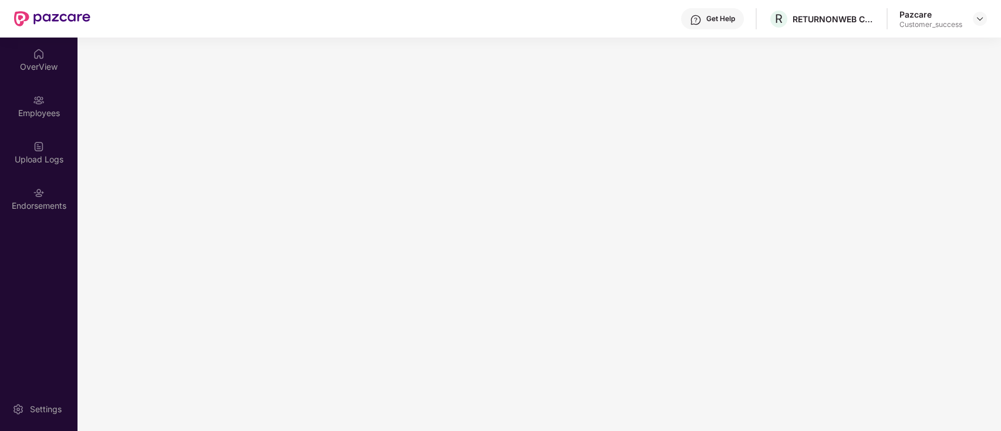
click at [33, 185] on div "OverView Employees Upload Logs Endorsements Settings" at bounding box center [38, 235] width 77 height 394
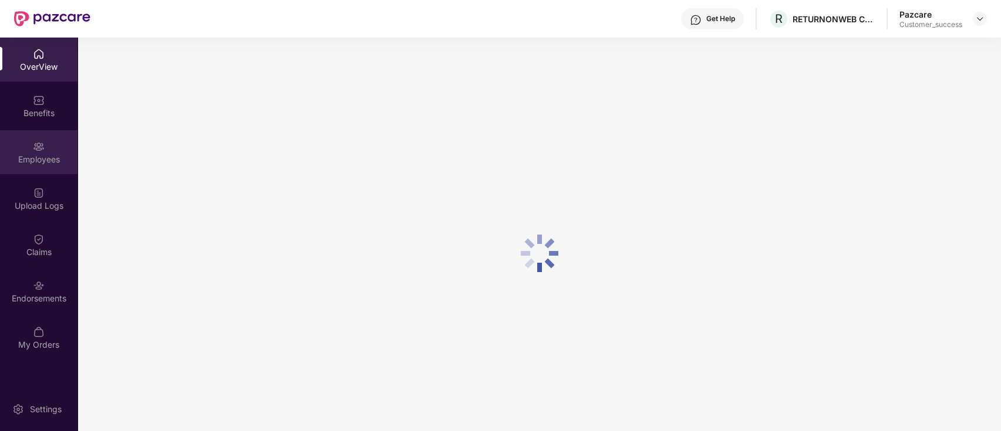
click at [42, 171] on div "Employees" at bounding box center [38, 152] width 77 height 44
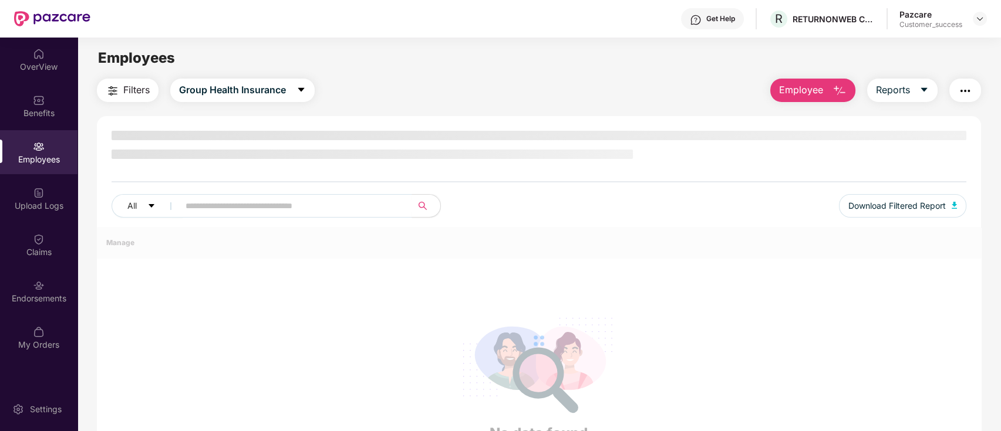
click at [47, 161] on div "Employees" at bounding box center [38, 160] width 77 height 12
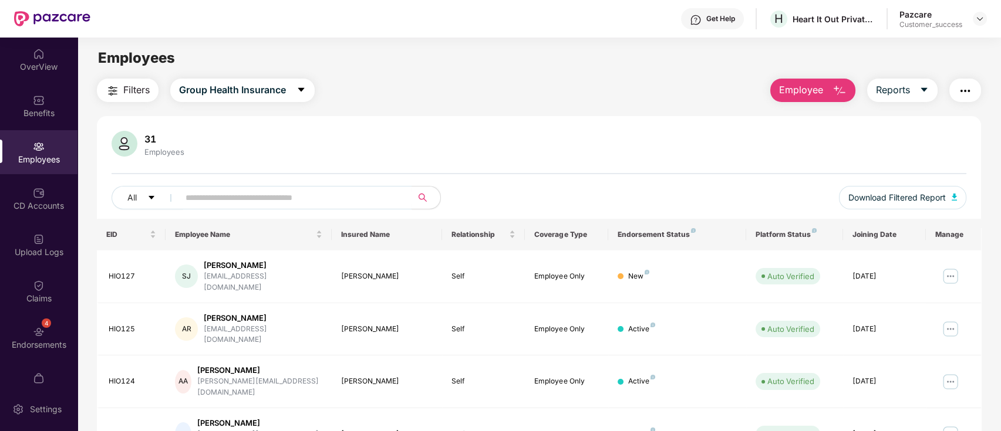
click at [827, 25] on div "H Heart It Out Private Limited" at bounding box center [821, 19] width 106 height 21
copy div "Heart It Out Private Limited"
click at [954, 268] on img at bounding box center [950, 276] width 19 height 19
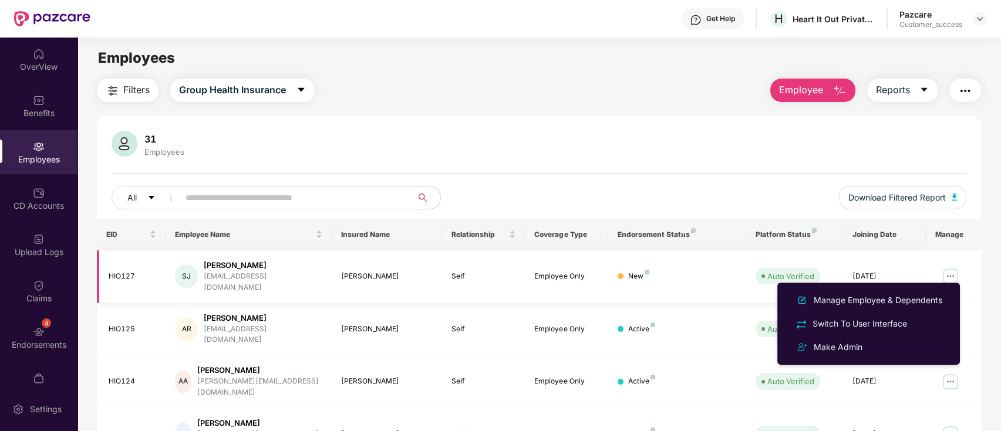
click at [236, 272] on div "[EMAIL_ADDRESS][DOMAIN_NAME]" at bounding box center [263, 282] width 119 height 22
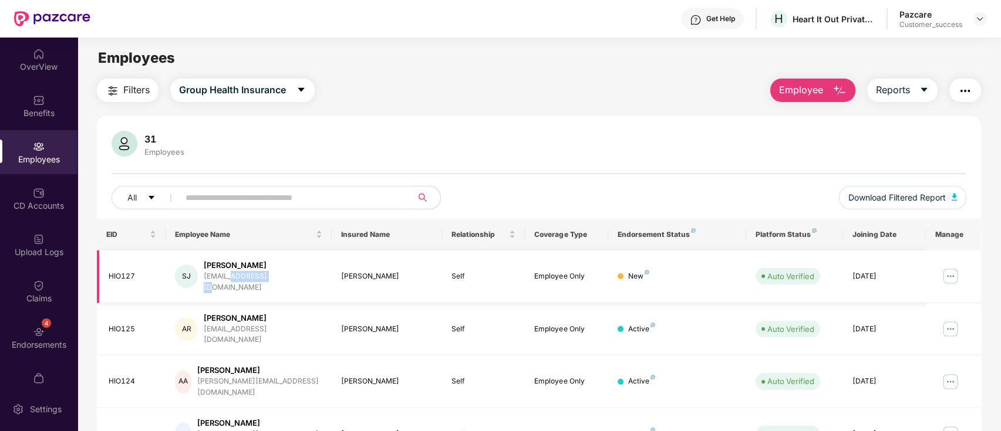
click at [236, 272] on div "[EMAIL_ADDRESS][DOMAIN_NAME]" at bounding box center [263, 282] width 119 height 22
copy div "[EMAIL_ADDRESS][DOMAIN_NAME]"
click at [634, 159] on div "31 Employees All Download Filtered Report" at bounding box center [539, 175] width 885 height 88
click at [425, 134] on div "31 Employees" at bounding box center [539, 145] width 855 height 28
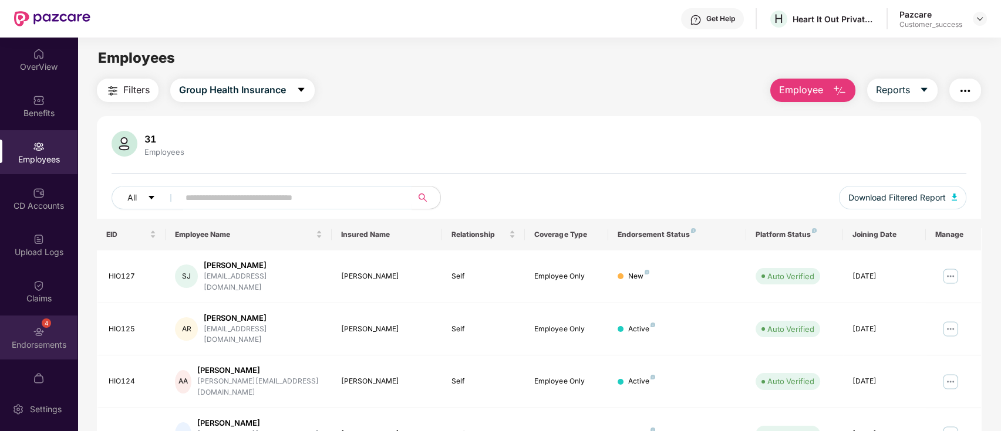
click at [42, 331] on div "4 Endorsements" at bounding box center [38, 338] width 77 height 44
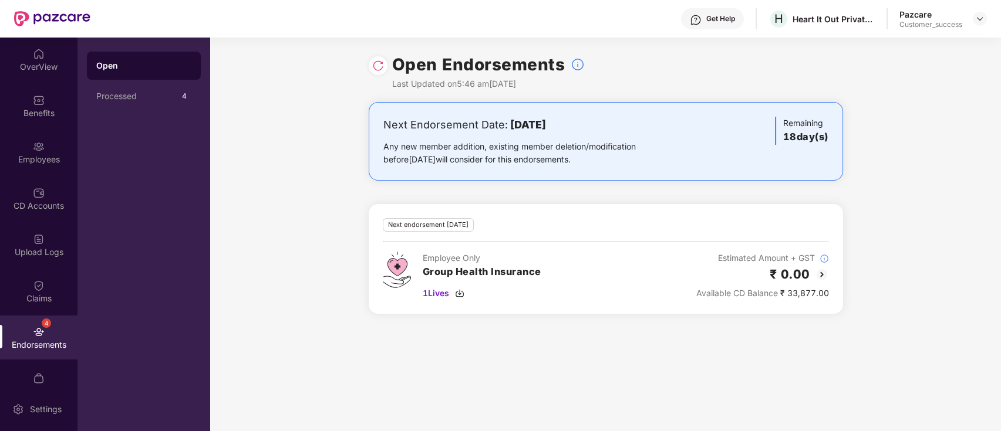
click at [292, 195] on div "Next Endorsement Date: [DATE] Any new member addition, existing member deletion…" at bounding box center [605, 215] width 791 height 226
click at [49, 207] on div "CD Accounts" at bounding box center [38, 206] width 77 height 12
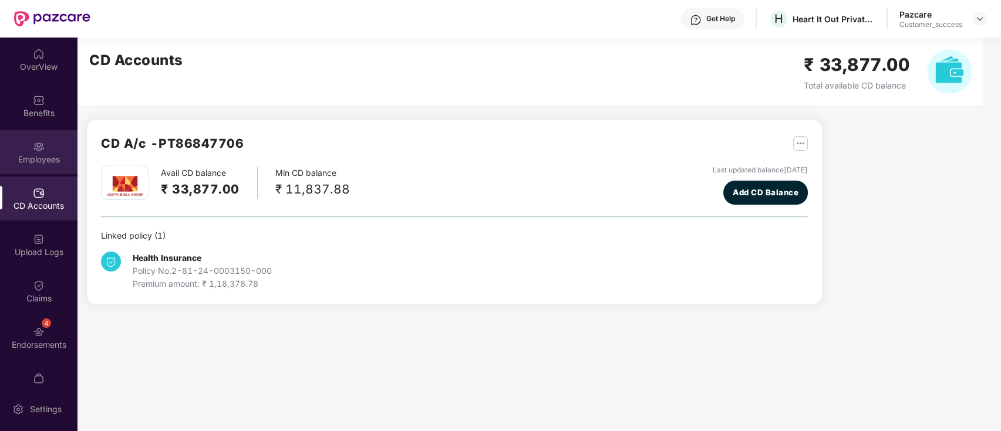
click at [58, 157] on div "Employees" at bounding box center [38, 160] width 77 height 12
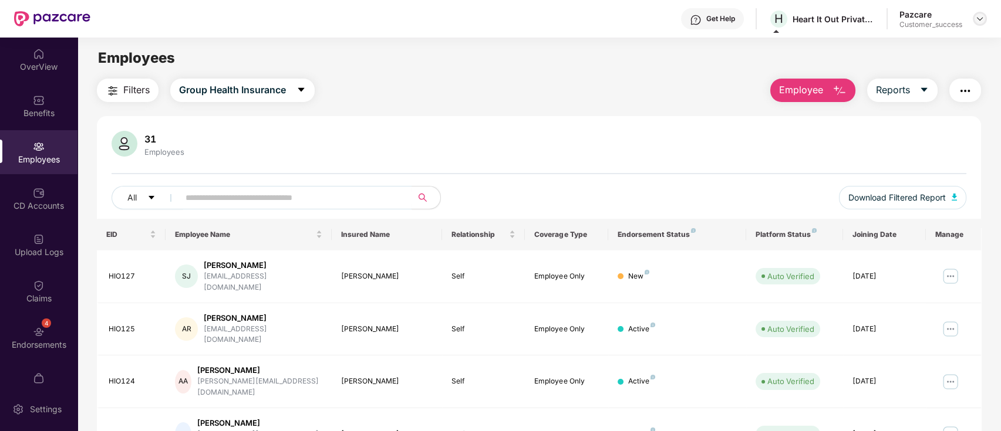
click at [981, 19] on img at bounding box center [979, 18] width 9 height 9
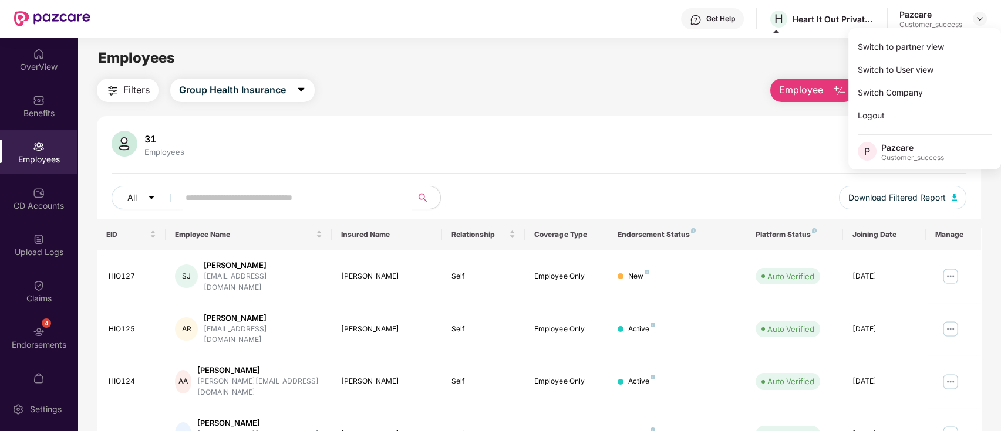
click at [947, 54] on div "Switch to partner view" at bounding box center [924, 46] width 153 height 23
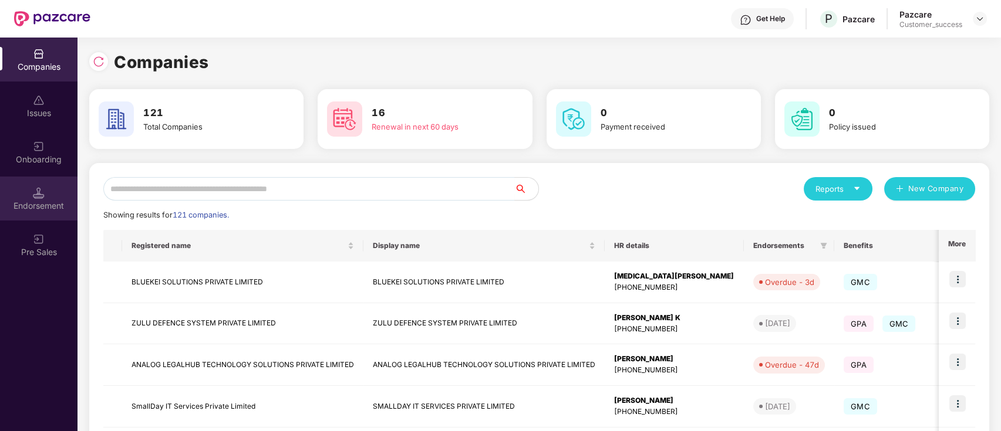
drag, startPoint x: 66, startPoint y: 223, endPoint x: 52, endPoint y: 202, distance: 25.4
click at [52, 202] on div "Endorsement" at bounding box center [38, 206] width 77 height 12
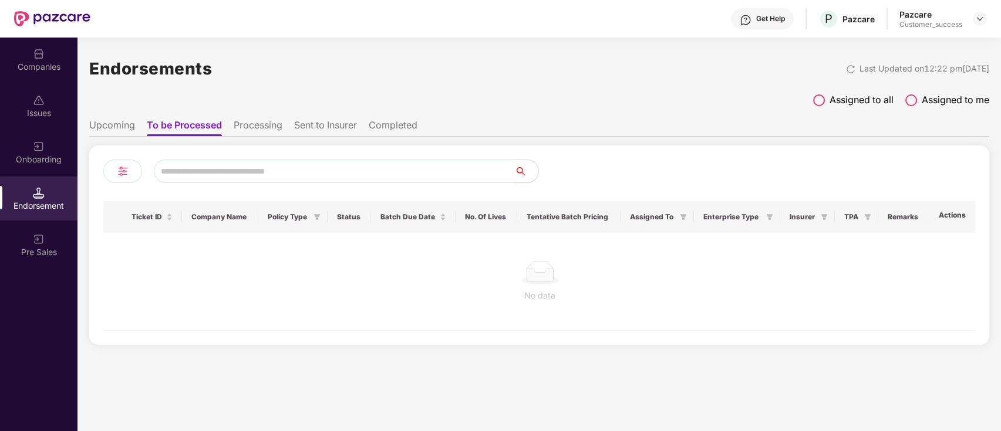
click at [102, 125] on li "Upcoming" at bounding box center [112, 127] width 46 height 17
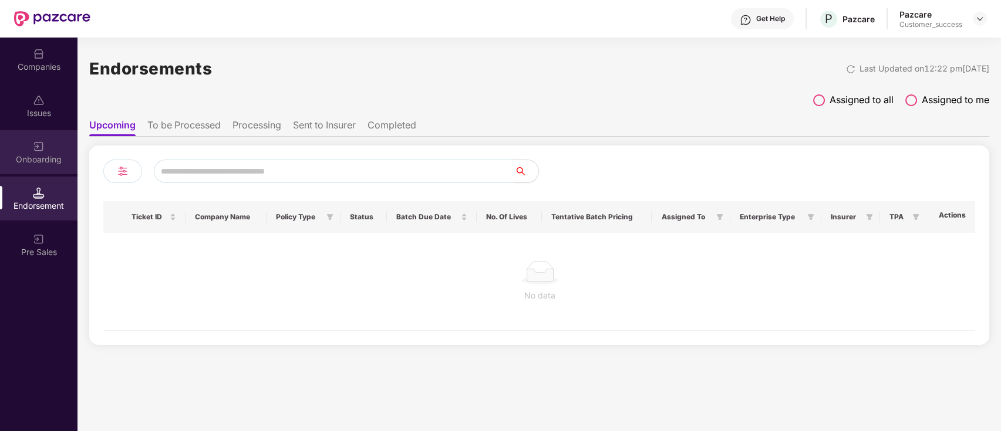
click at [54, 139] on div "Onboarding" at bounding box center [38, 152] width 77 height 44
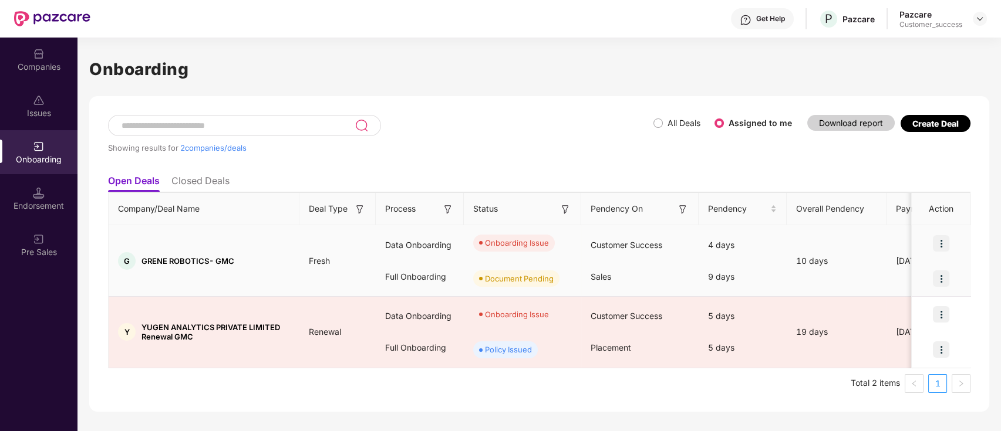
click at [940, 238] on img at bounding box center [941, 243] width 16 height 16
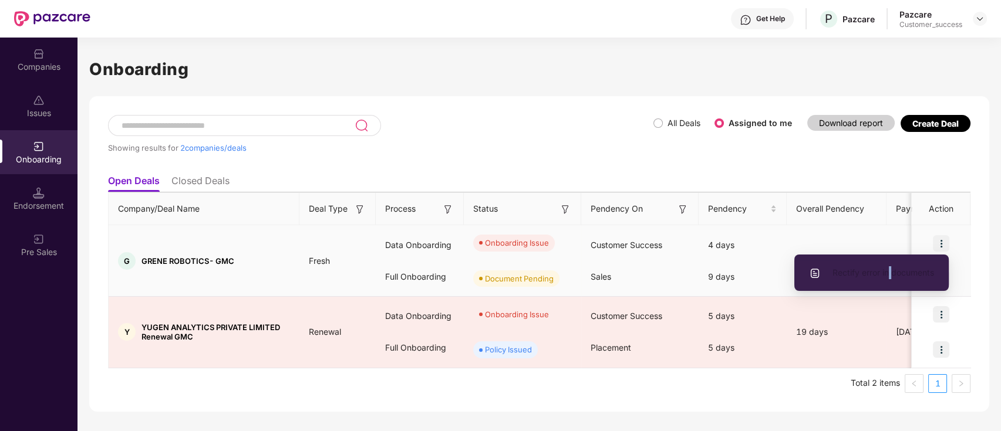
drag, startPoint x: 890, startPoint y: 286, endPoint x: 882, endPoint y: 278, distance: 11.6
click at [889, 286] on ul "Rectify error in documents" at bounding box center [871, 273] width 154 height 36
click at [876, 272] on span "Rectify error in documents" at bounding box center [871, 273] width 125 height 13
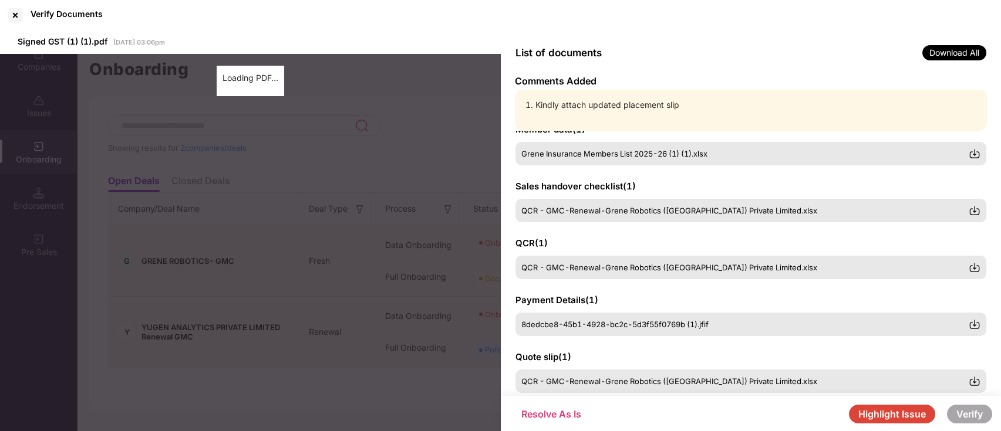
scroll to position [137, 0]
click at [885, 414] on button "Highlight Issue" at bounding box center [892, 414] width 86 height 19
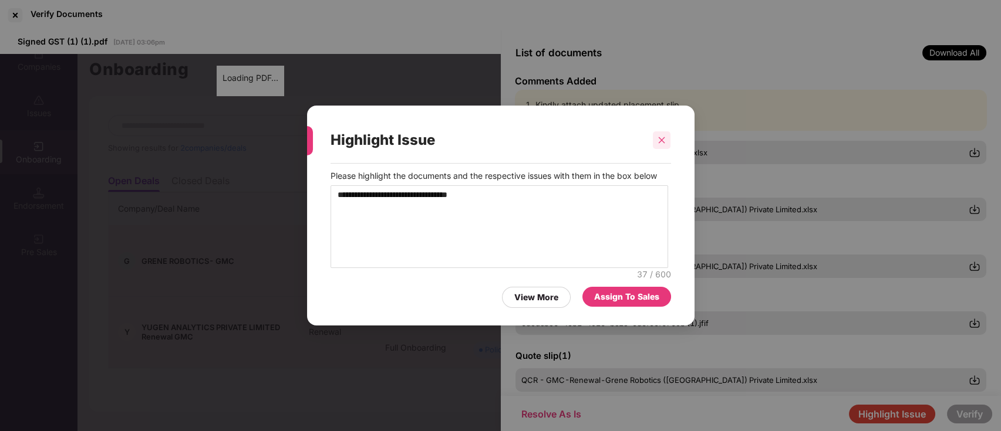
click at [659, 138] on icon "close" at bounding box center [661, 140] width 8 height 8
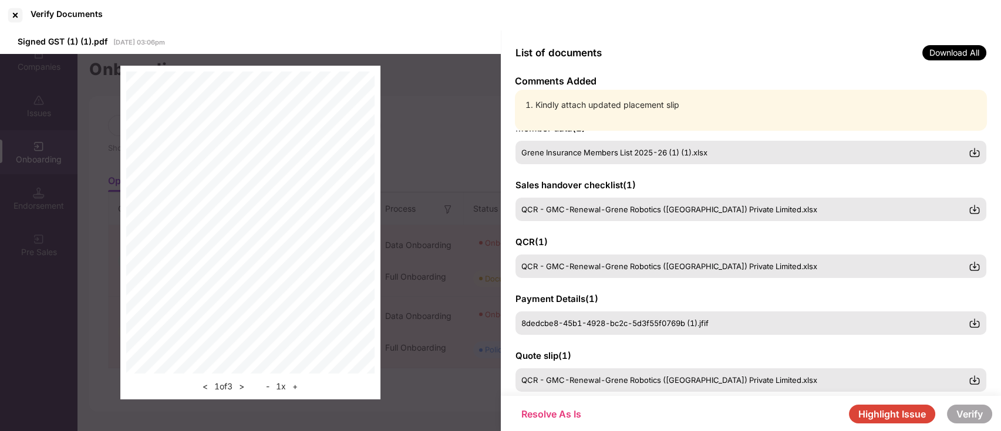
drag, startPoint x: 885, startPoint y: 409, endPoint x: 831, endPoint y: 370, distance: 66.5
click at [884, 410] on button "Highlight Issue" at bounding box center [892, 414] width 86 height 19
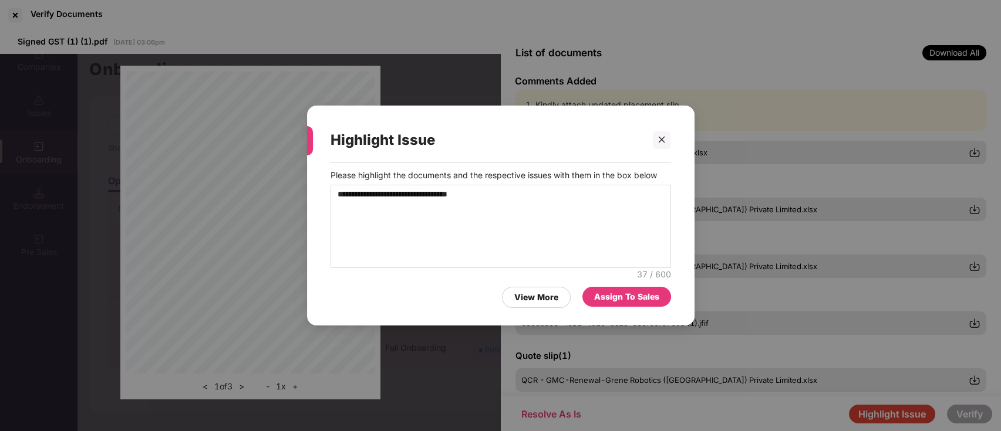
click at [635, 303] on div "Assign To Sales" at bounding box center [626, 297] width 65 height 13
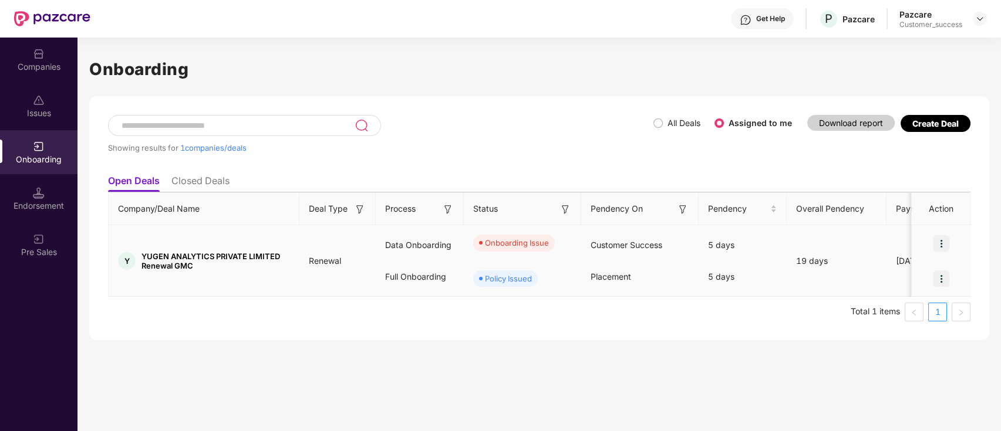
click at [939, 244] on img at bounding box center [941, 243] width 16 height 16
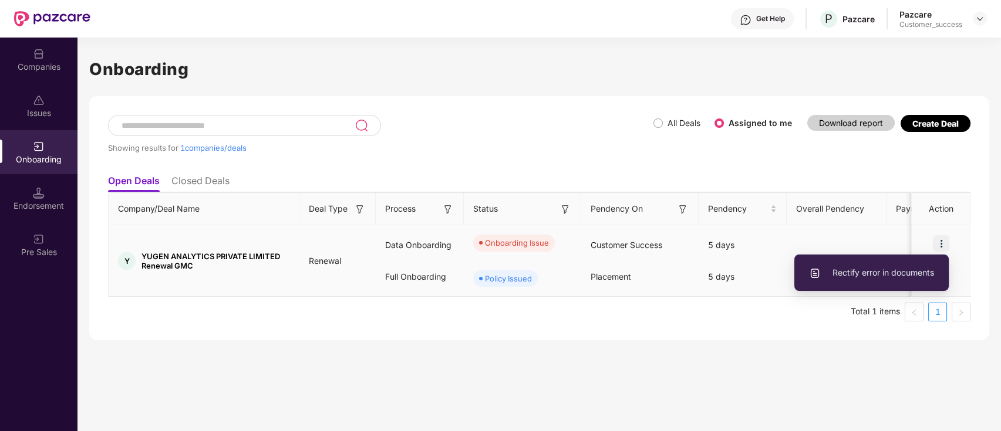
click at [881, 265] on li "Rectify error in documents" at bounding box center [871, 273] width 154 height 25
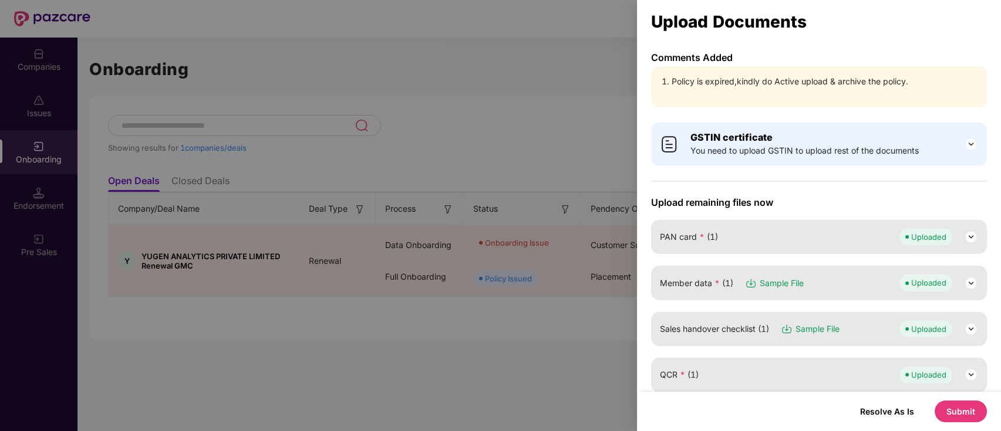
drag, startPoint x: 533, startPoint y: 142, endPoint x: 547, endPoint y: 150, distance: 16.0
click at [534, 142] on div at bounding box center [500, 215] width 1001 height 431
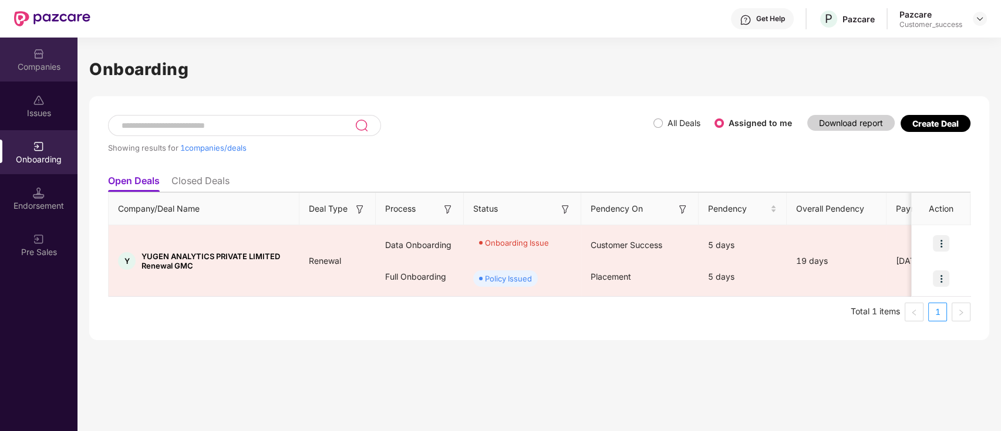
drag, startPoint x: 26, startPoint y: 75, endPoint x: 40, endPoint y: 6, distance: 70.1
click at [27, 74] on div "Companies" at bounding box center [38, 60] width 77 height 44
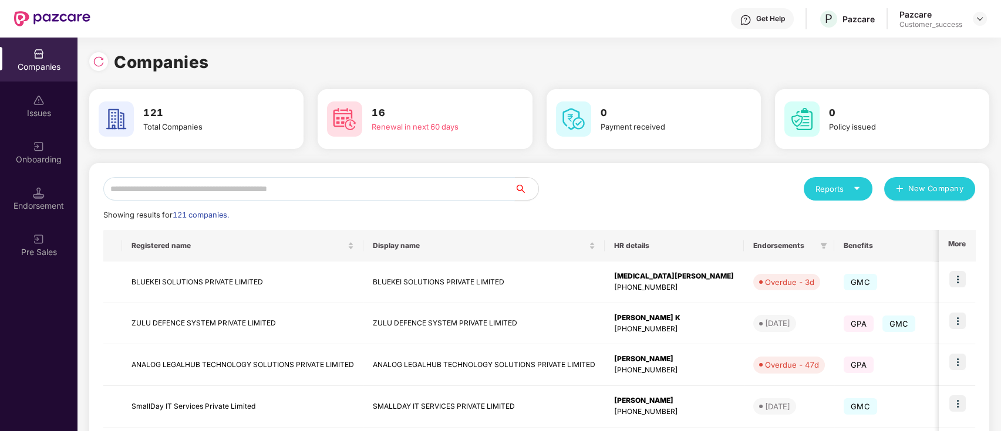
click at [149, 200] on input "text" at bounding box center [308, 188] width 411 height 23
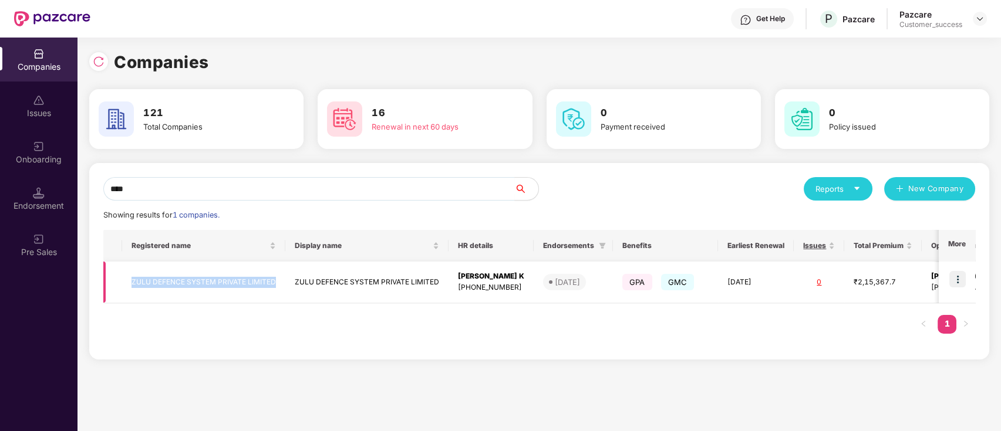
copy td "ZULU DEFENCE SYSTEM PRIVATE LIMITED"
drag, startPoint x: 274, startPoint y: 283, endPoint x: 169, endPoint y: 201, distance: 132.9
click at [164, 211] on div "**** Reports New Company Showing results for 1 companies. Registered name Displ…" at bounding box center [539, 261] width 872 height 168
click at [277, 191] on input "****" at bounding box center [308, 188] width 411 height 23
click at [276, 191] on input "****" at bounding box center [308, 188] width 411 height 23
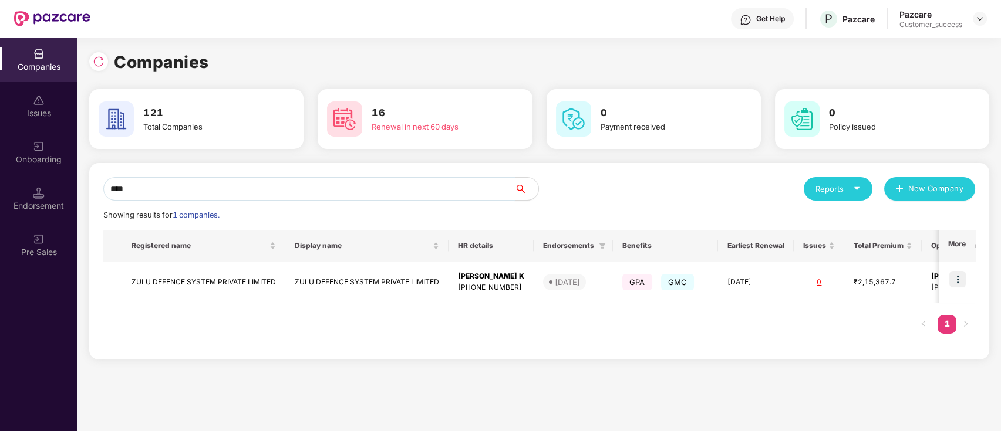
click at [276, 191] on input "****" at bounding box center [308, 188] width 411 height 23
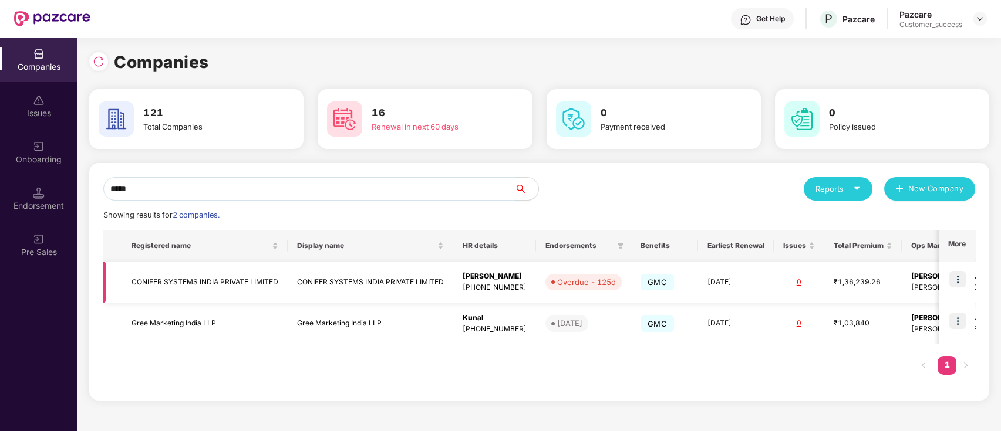
type input "*****"
click at [960, 276] on img at bounding box center [957, 279] width 16 height 16
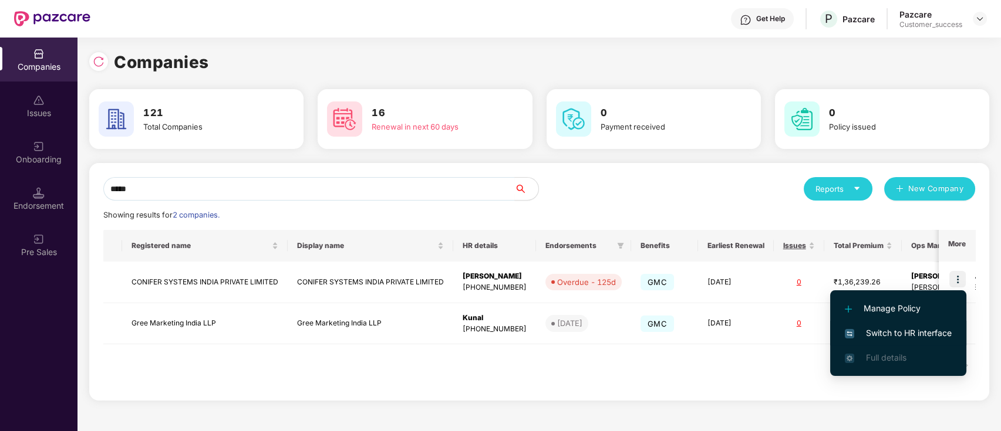
click at [903, 323] on li "Switch to HR interface" at bounding box center [898, 333] width 136 height 25
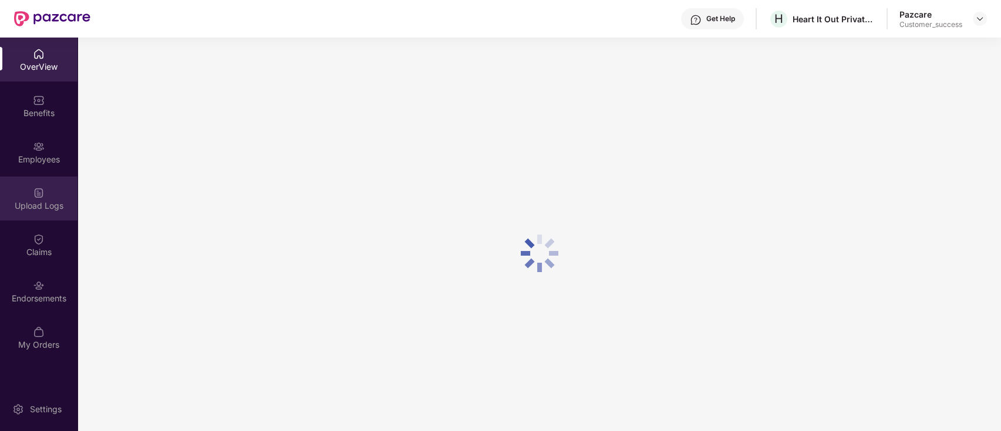
click at [42, 213] on div "Upload Logs" at bounding box center [38, 199] width 77 height 44
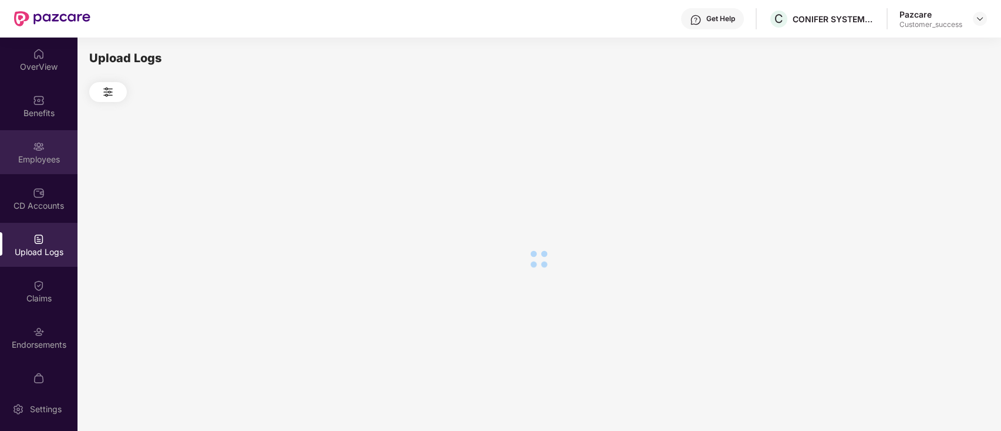
click at [47, 168] on div "Employees" at bounding box center [38, 152] width 77 height 44
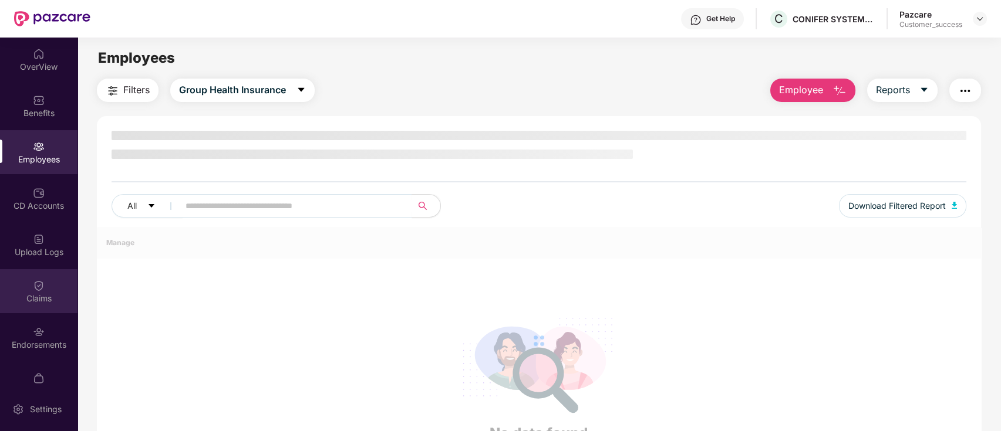
click at [18, 303] on div "Claims" at bounding box center [38, 299] width 77 height 12
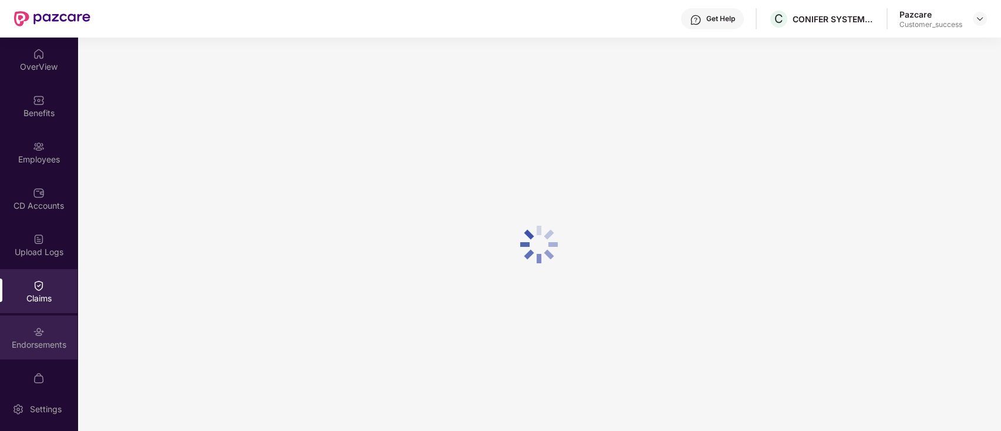
click at [38, 326] on img at bounding box center [39, 332] width 12 height 12
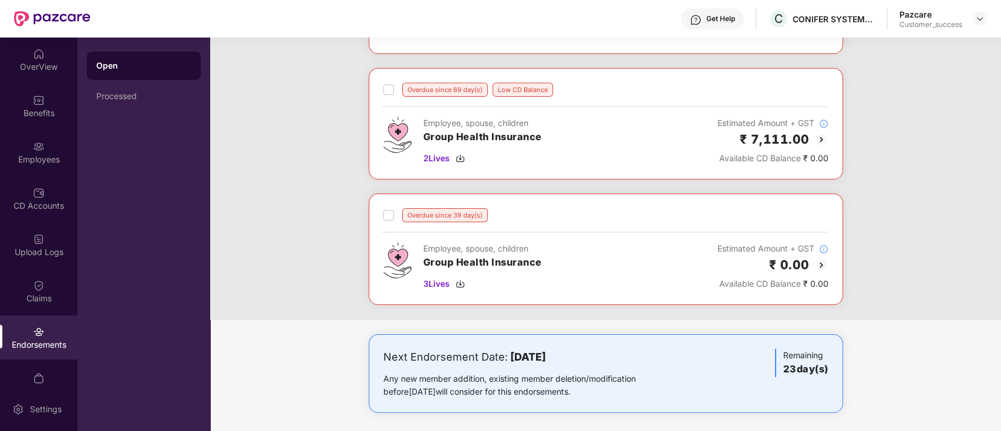
scroll to position [166, 0]
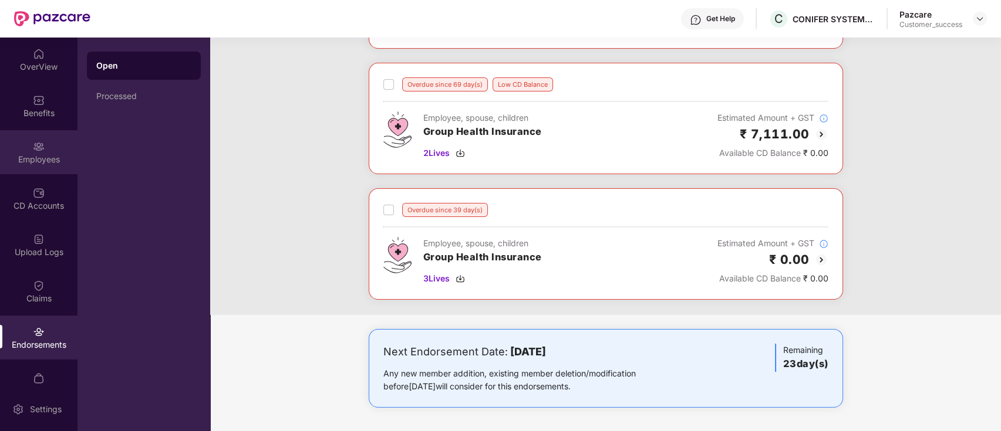
click at [26, 160] on div "Employees" at bounding box center [38, 160] width 77 height 12
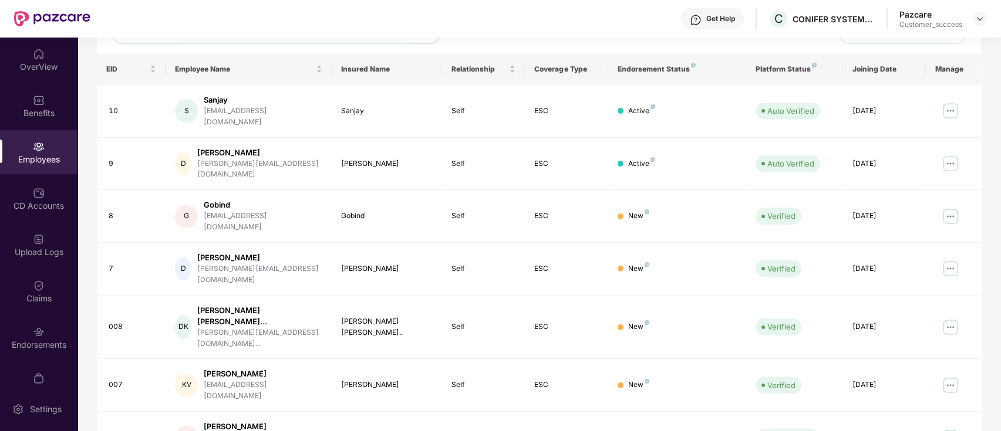
drag, startPoint x: 25, startPoint y: 110, endPoint x: 28, endPoint y: 129, distance: 19.0
click at [26, 110] on div "Benefits" at bounding box center [38, 113] width 77 height 12
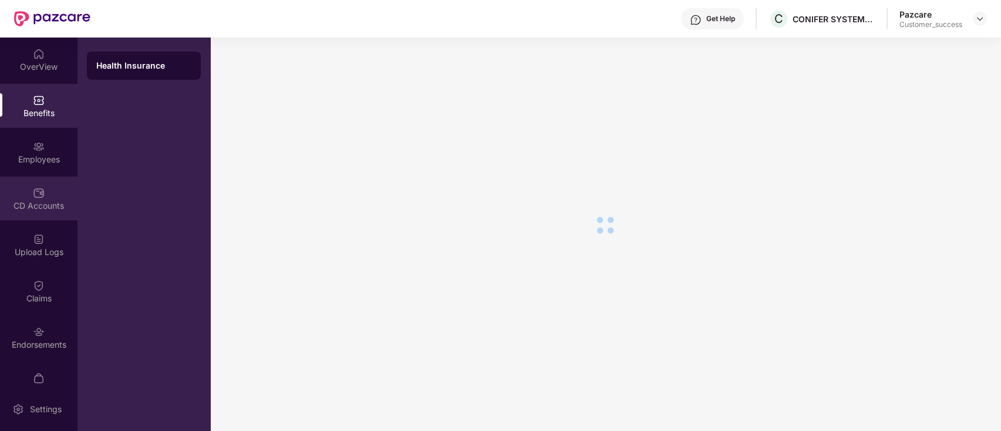
click at [28, 178] on div "CD Accounts" at bounding box center [38, 199] width 77 height 44
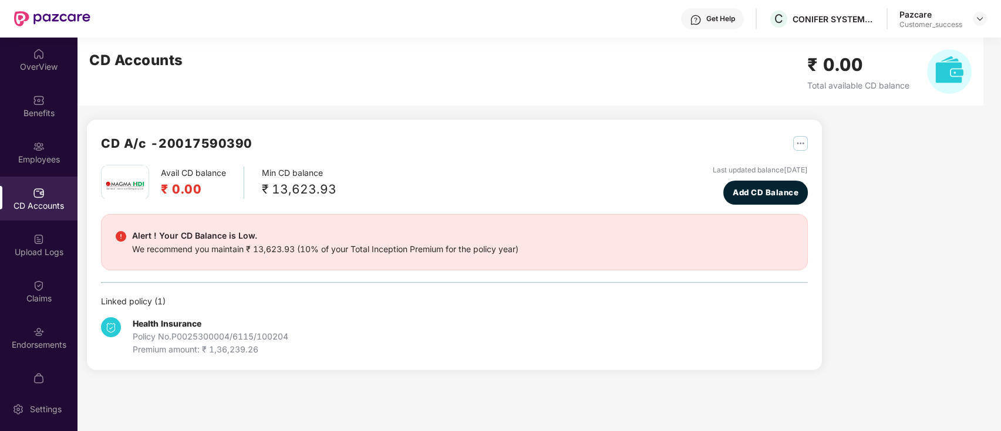
scroll to position [0, 0]
click at [56, 117] on div "Benefits" at bounding box center [38, 113] width 77 height 12
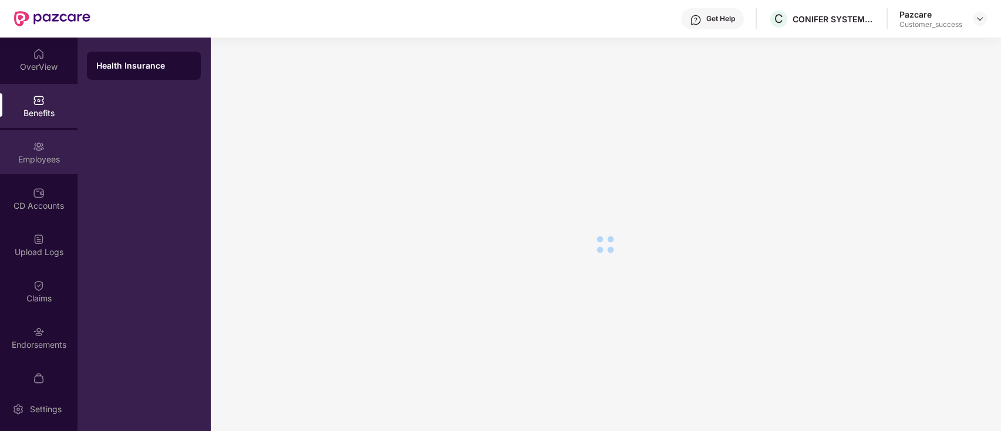
click at [42, 149] on img at bounding box center [39, 147] width 12 height 12
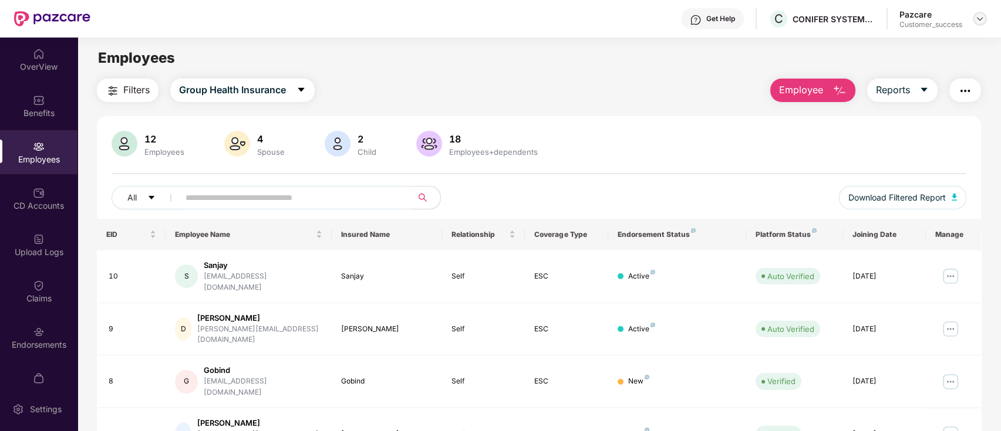
click at [973, 21] on div at bounding box center [980, 19] width 14 height 14
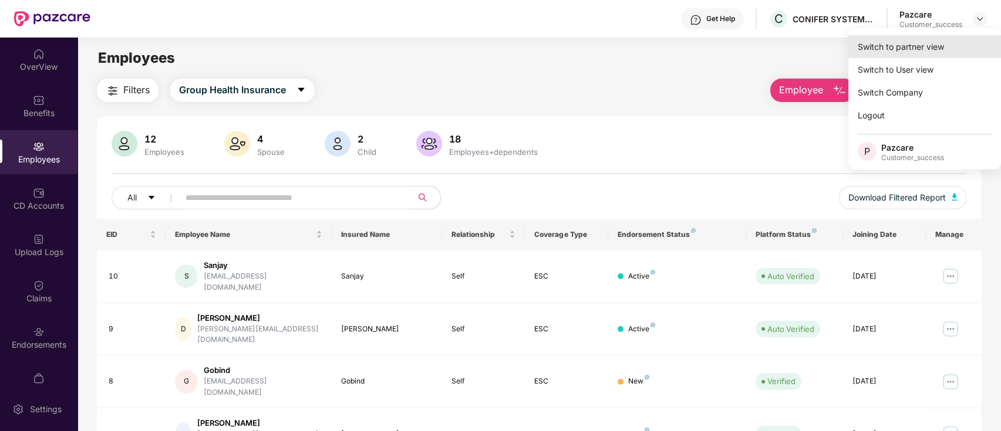
click at [916, 56] on div "Switch to partner view" at bounding box center [924, 46] width 153 height 23
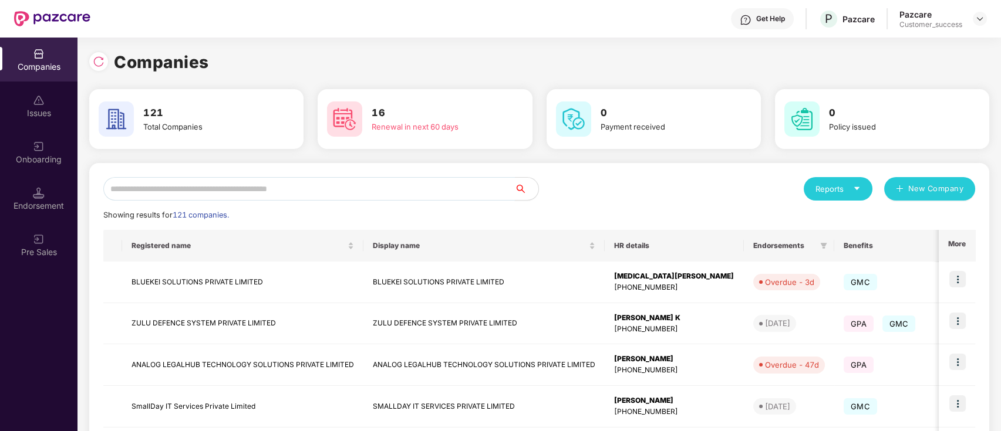
click at [257, 195] on input "text" at bounding box center [308, 188] width 411 height 23
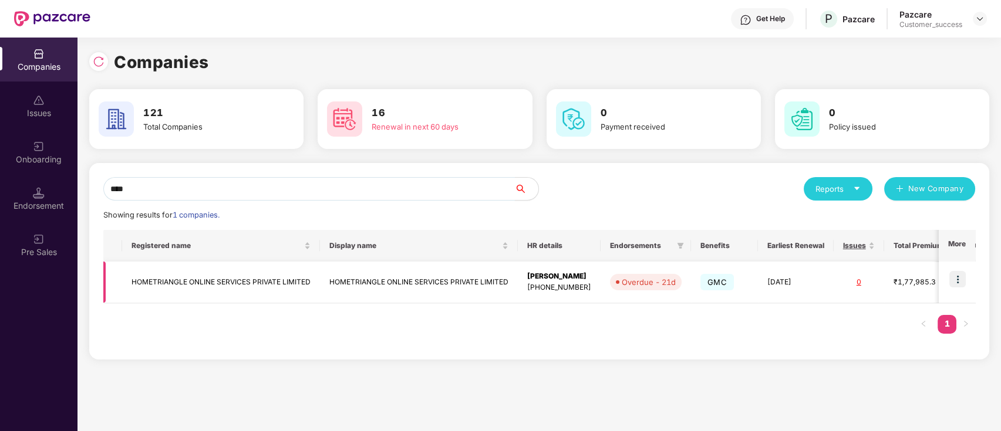
type input "****"
click at [963, 279] on img at bounding box center [957, 279] width 16 height 16
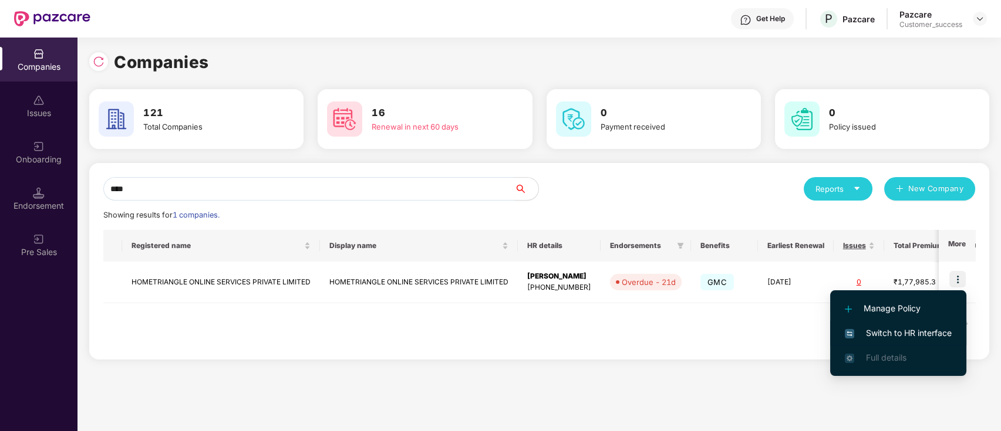
click at [906, 330] on span "Switch to HR interface" at bounding box center [898, 333] width 107 height 13
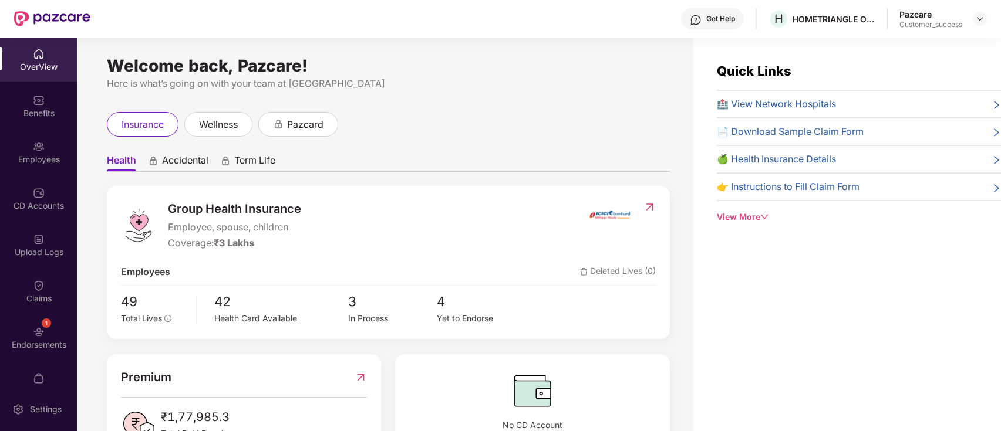
click at [39, 166] on div "Employees" at bounding box center [38, 152] width 77 height 44
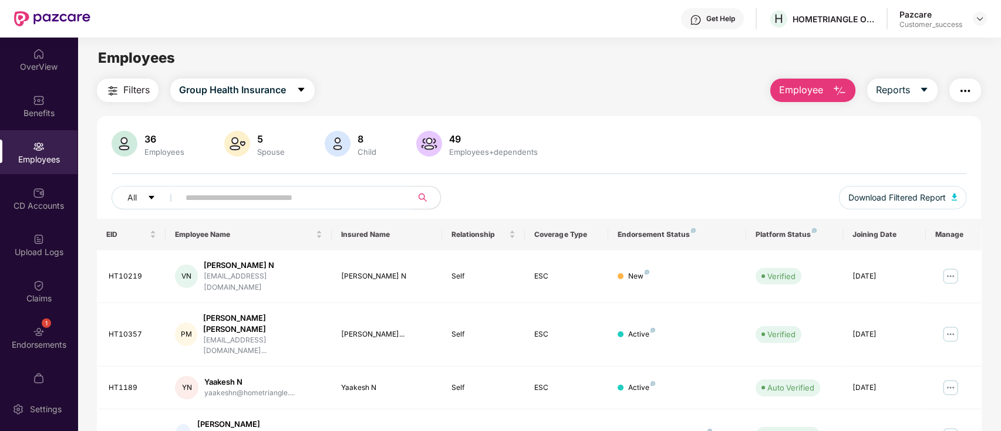
click at [232, 203] on input "text" at bounding box center [290, 198] width 211 height 18
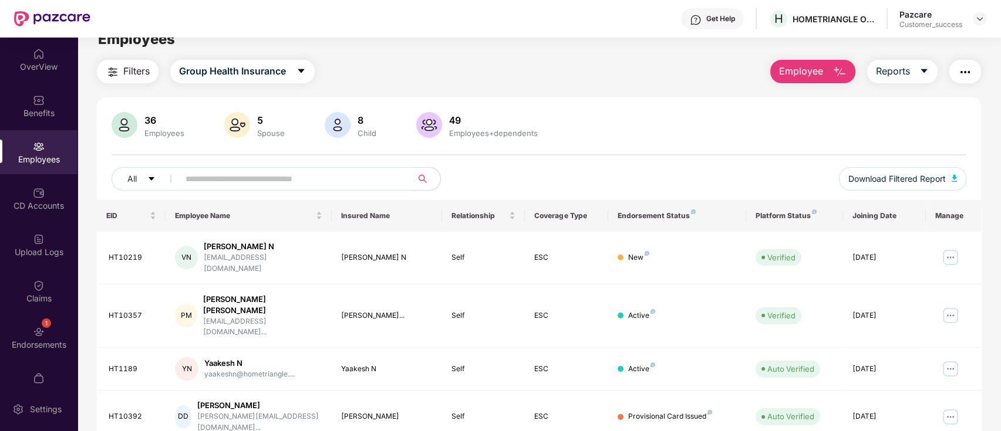
click at [43, 166] on div "Employees" at bounding box center [38, 152] width 77 height 44
click at [38, 188] on img at bounding box center [39, 193] width 12 height 12
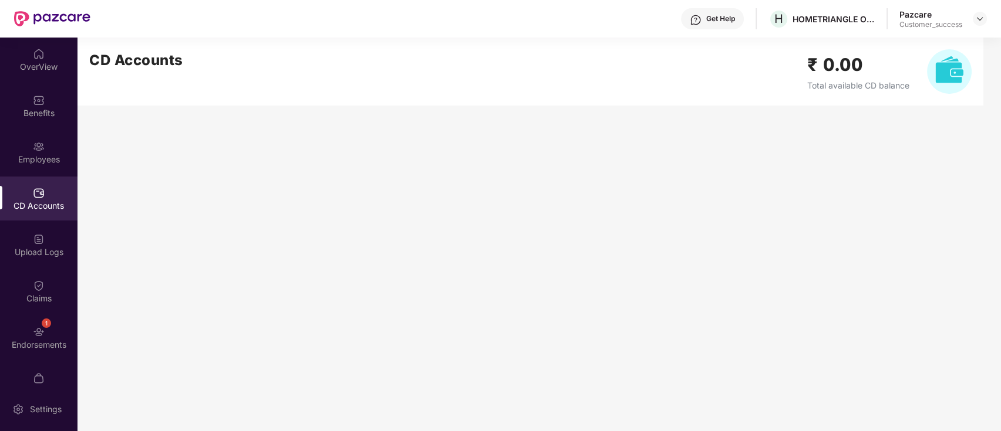
scroll to position [0, 0]
click at [978, 17] on img at bounding box center [979, 18] width 9 height 9
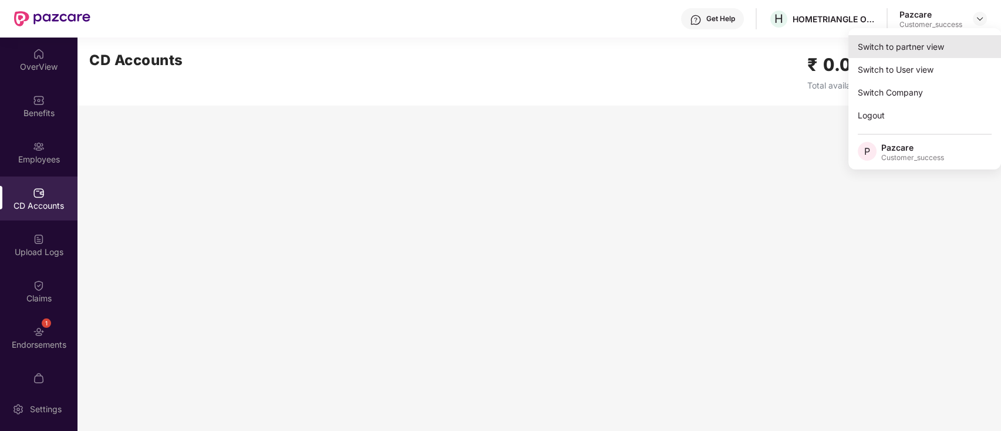
click at [900, 46] on div "Switch to partner view" at bounding box center [924, 46] width 153 height 23
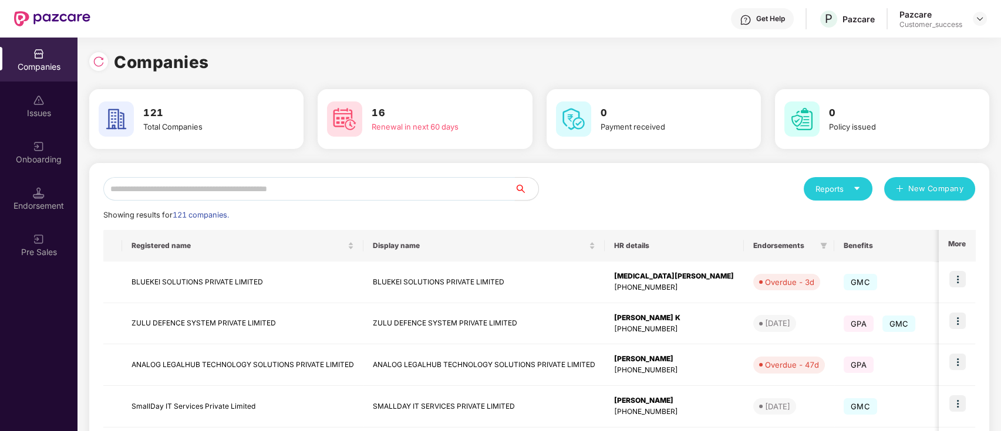
drag, startPoint x: 166, startPoint y: 203, endPoint x: 166, endPoint y: 195, distance: 8.2
click at [167, 191] on input "text" at bounding box center [308, 188] width 411 height 23
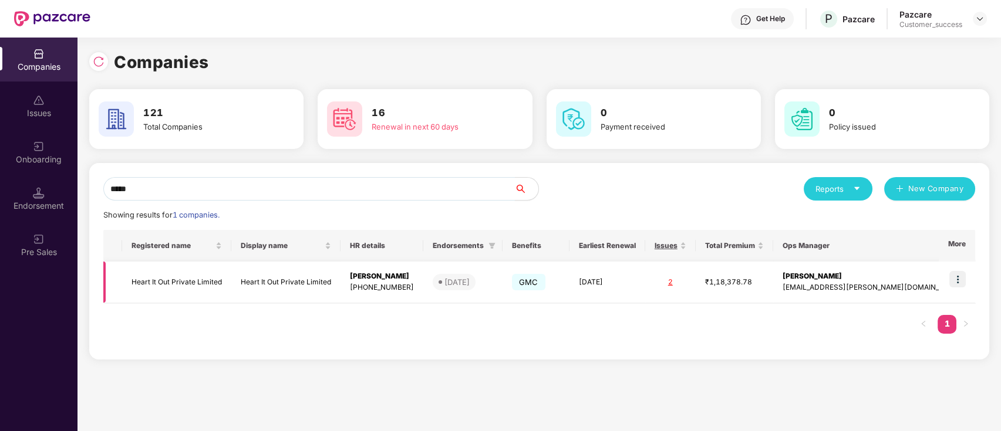
type input "*****"
click at [962, 271] on img at bounding box center [957, 279] width 16 height 16
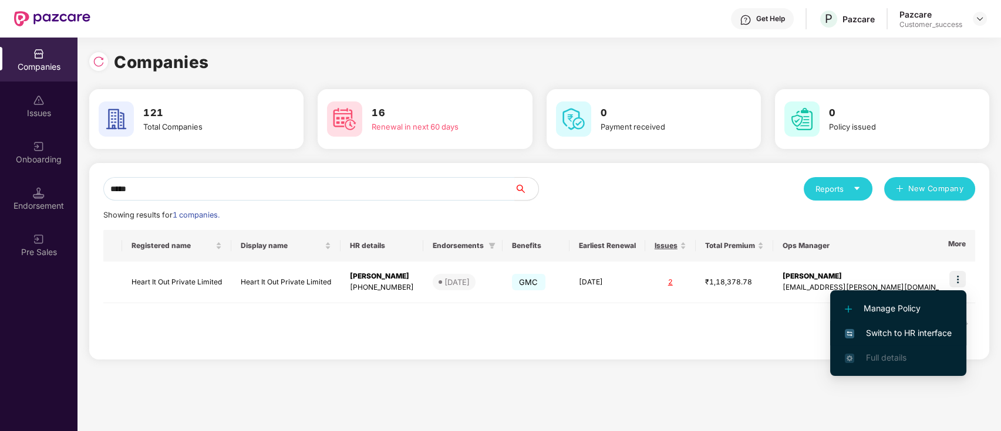
click at [888, 327] on span "Switch to HR interface" at bounding box center [898, 333] width 107 height 13
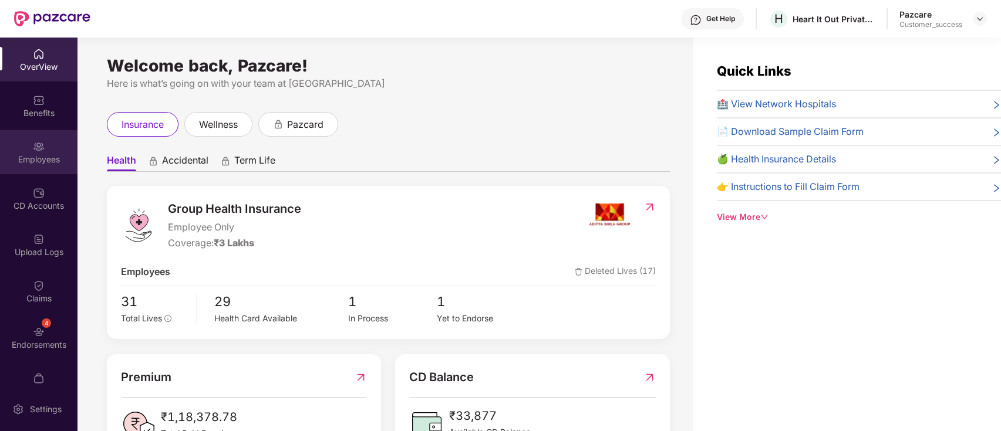
click at [28, 163] on div "Employees" at bounding box center [38, 160] width 77 height 12
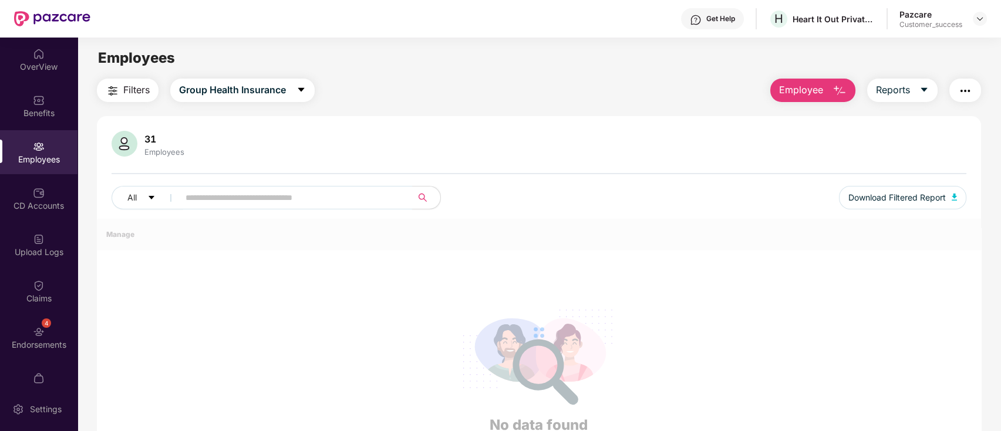
click at [201, 190] on input "text" at bounding box center [290, 198] width 211 height 18
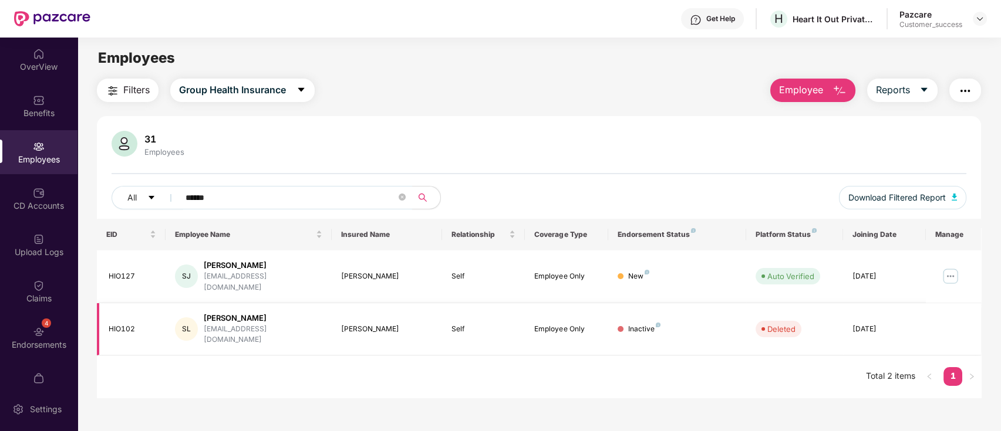
type input "******"
click at [122, 324] on div "HIO102" at bounding box center [133, 329] width 48 height 11
click at [42, 129] on div "OverView Benefits Employees CD Accounts Upload Logs Claims 4 Endorsements My Or…" at bounding box center [38, 213] width 77 height 350
click at [46, 107] on div "Benefits" at bounding box center [38, 113] width 77 height 12
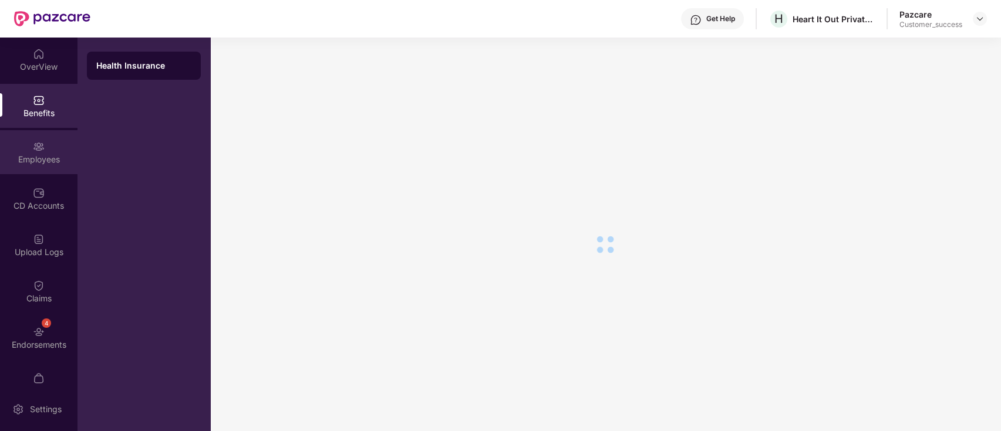
click at [38, 153] on div "Employees" at bounding box center [38, 152] width 77 height 44
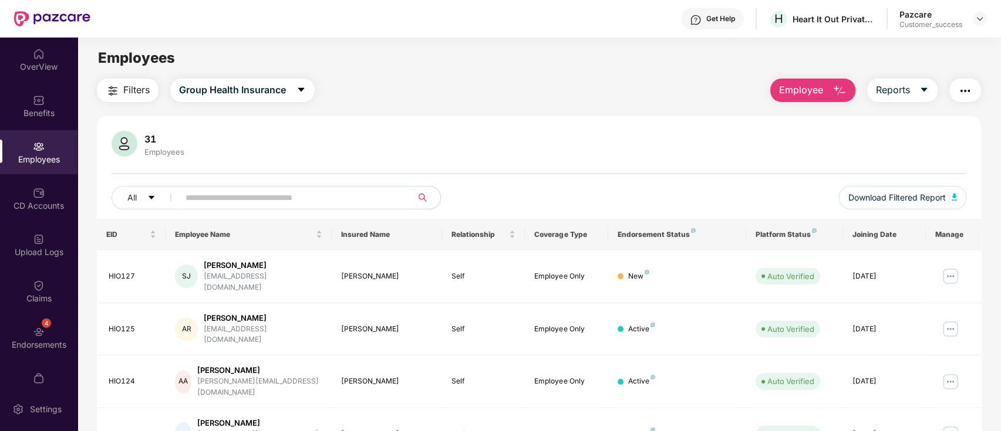
click at [279, 203] on input "text" at bounding box center [290, 198] width 211 height 18
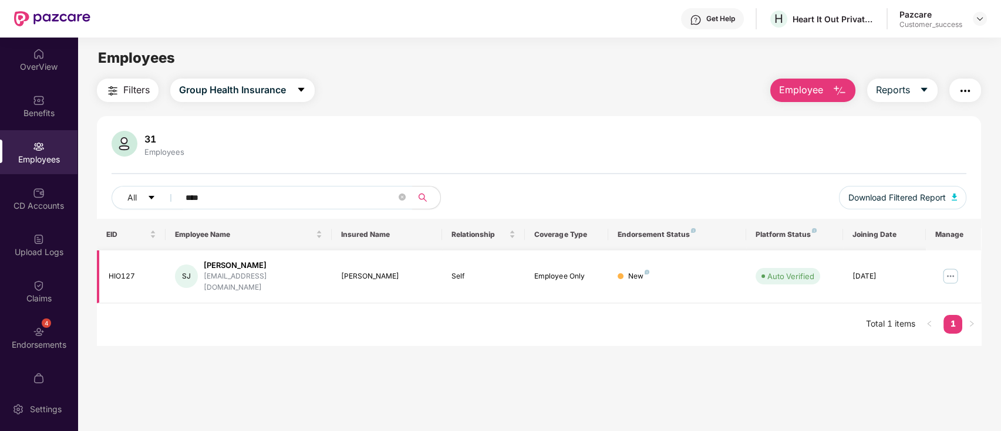
type input "****"
click at [954, 269] on img at bounding box center [950, 276] width 19 height 19
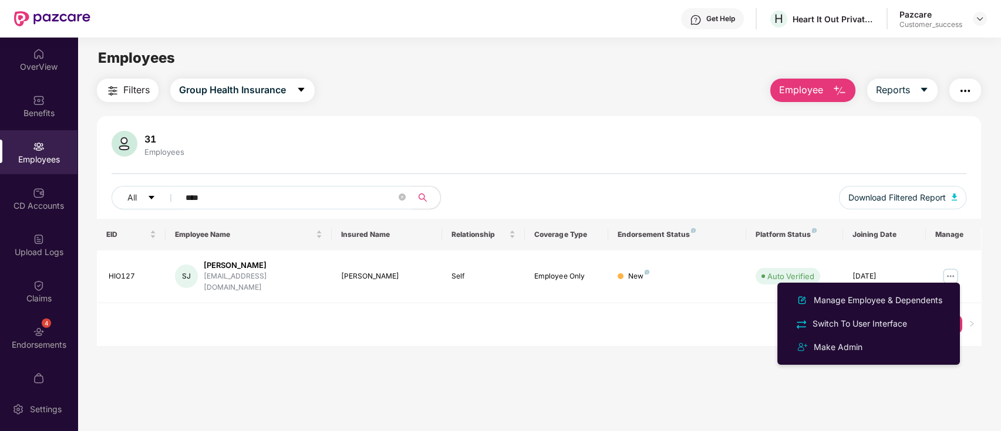
click at [963, 82] on button "button" at bounding box center [965, 90] width 32 height 23
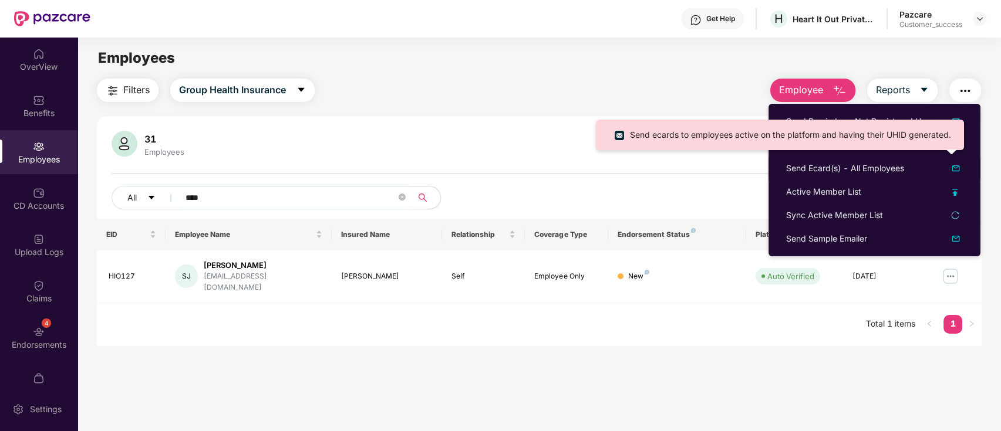
click at [865, 142] on li "Send ecards to employees active on the platform and having their UHID generated." at bounding box center [780, 135] width 356 height 19
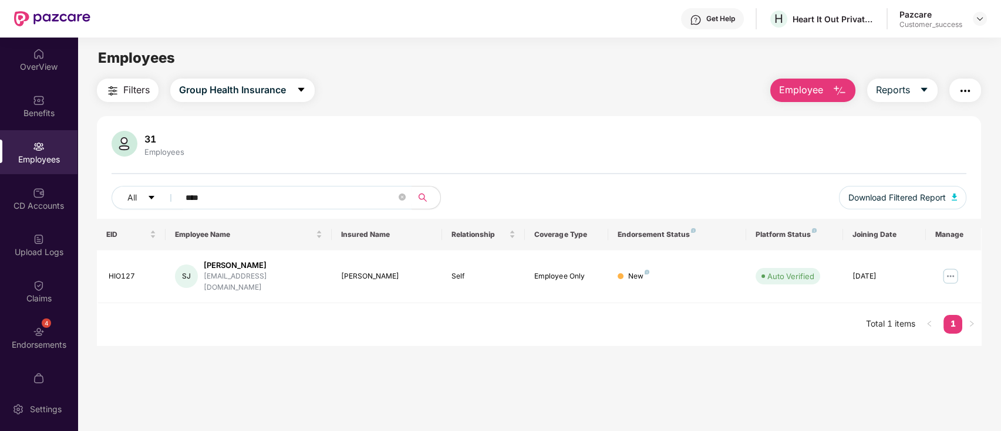
click at [969, 87] on img "button" at bounding box center [965, 91] width 14 height 14
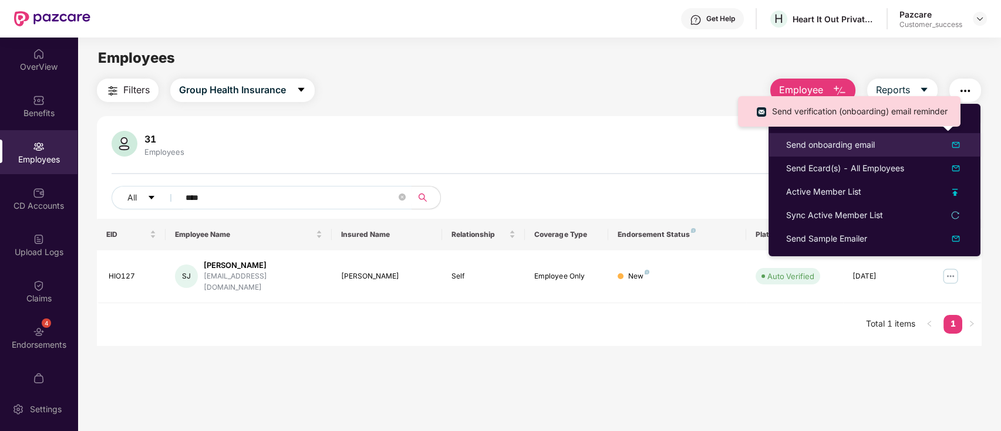
click at [867, 150] on div "Send onboarding email" at bounding box center [830, 145] width 89 height 13
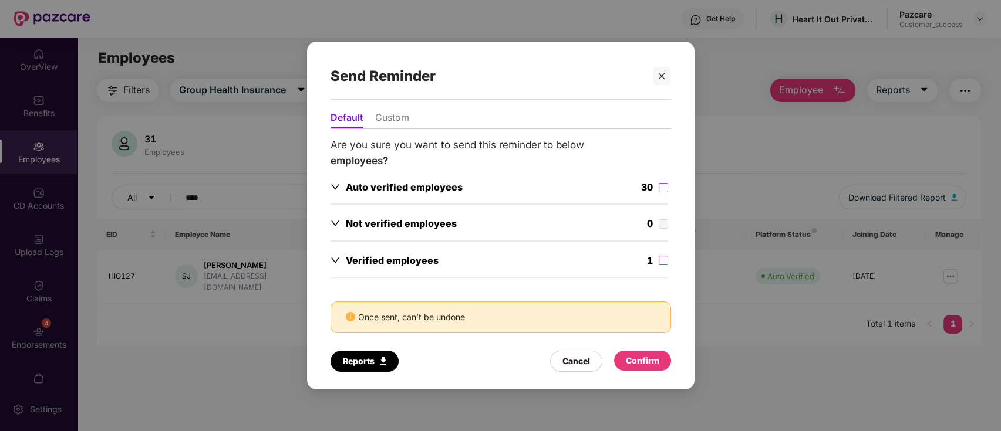
click at [388, 119] on li "Custom" at bounding box center [392, 120] width 34 height 17
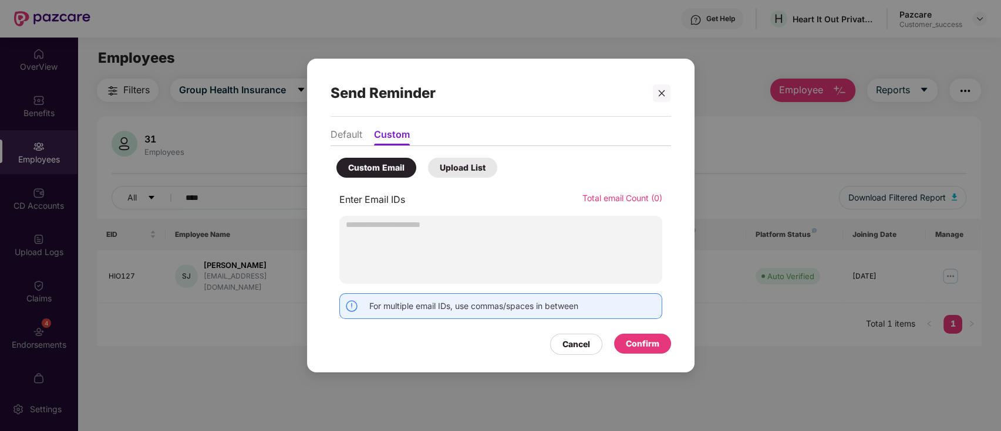
drag, startPoint x: 578, startPoint y: 352, endPoint x: 435, endPoint y: 315, distance: 147.2
click at [576, 352] on div "Cancel" at bounding box center [576, 344] width 52 height 21
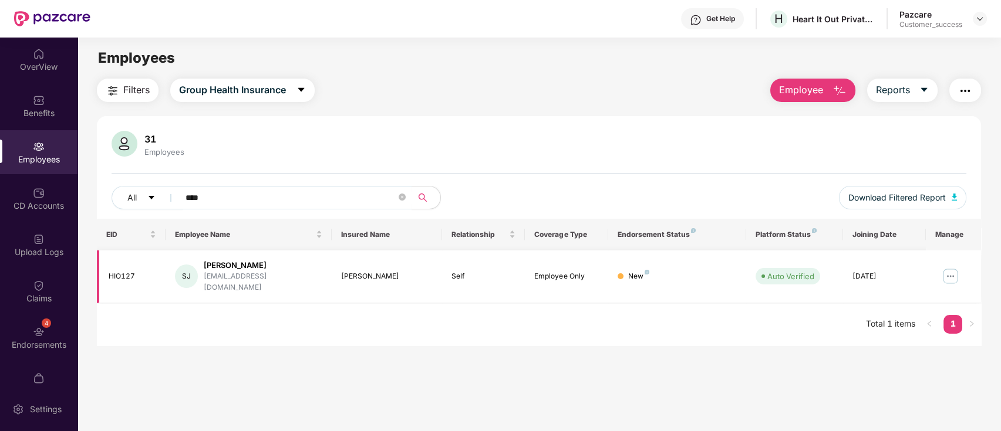
click at [228, 277] on div "[EMAIL_ADDRESS][DOMAIN_NAME]" at bounding box center [263, 282] width 119 height 22
copy div "[EMAIL_ADDRESS][DOMAIN_NAME]"
click at [979, 91] on button "button" at bounding box center [965, 90] width 32 height 23
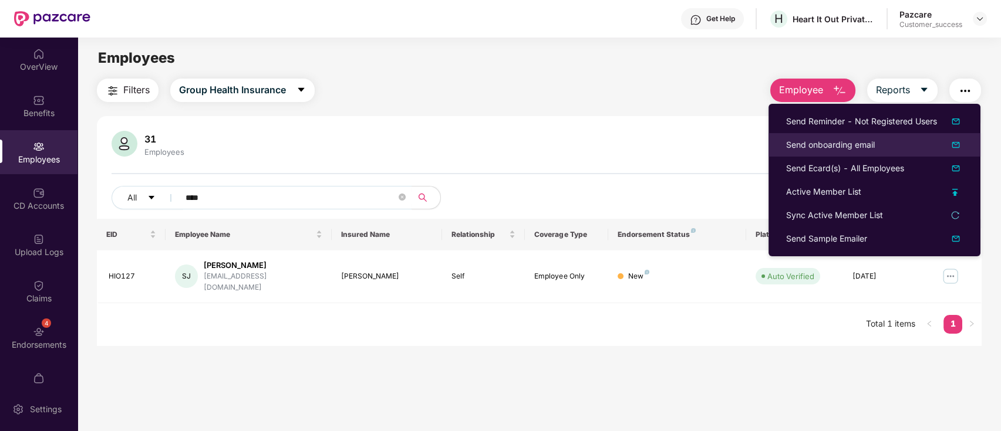
click at [870, 151] on div "Send onboarding email" at bounding box center [830, 145] width 89 height 13
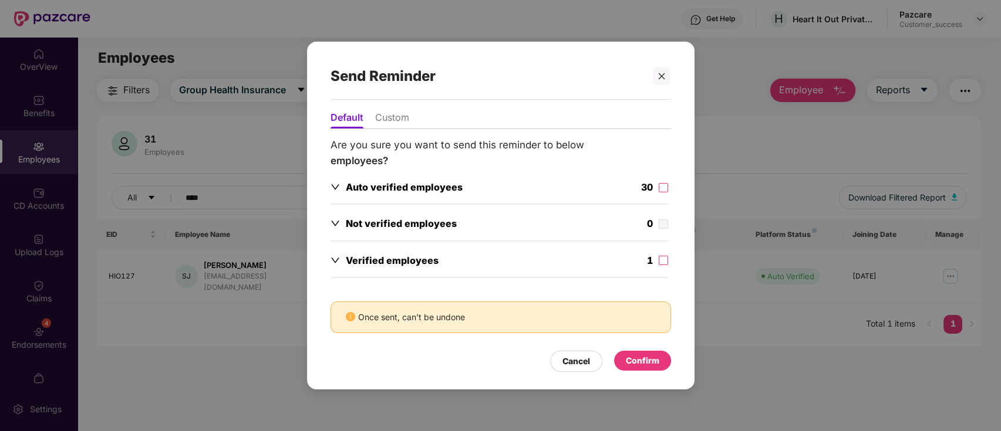
drag, startPoint x: 376, startPoint y: 113, endPoint x: 387, endPoint y: 126, distance: 17.0
click at [376, 114] on li "Custom" at bounding box center [392, 120] width 34 height 17
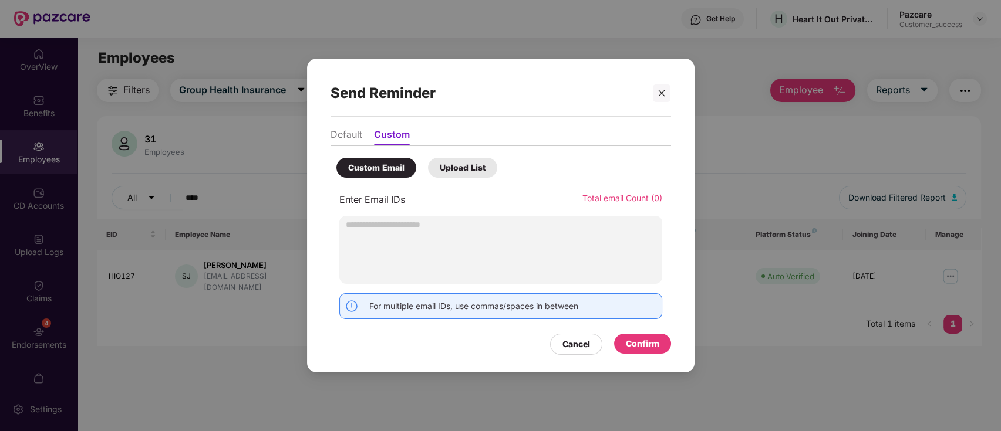
type input "**********"
click at [635, 342] on div "Confirm" at bounding box center [642, 344] width 33 height 13
